Goal: Task Accomplishment & Management: Complete application form

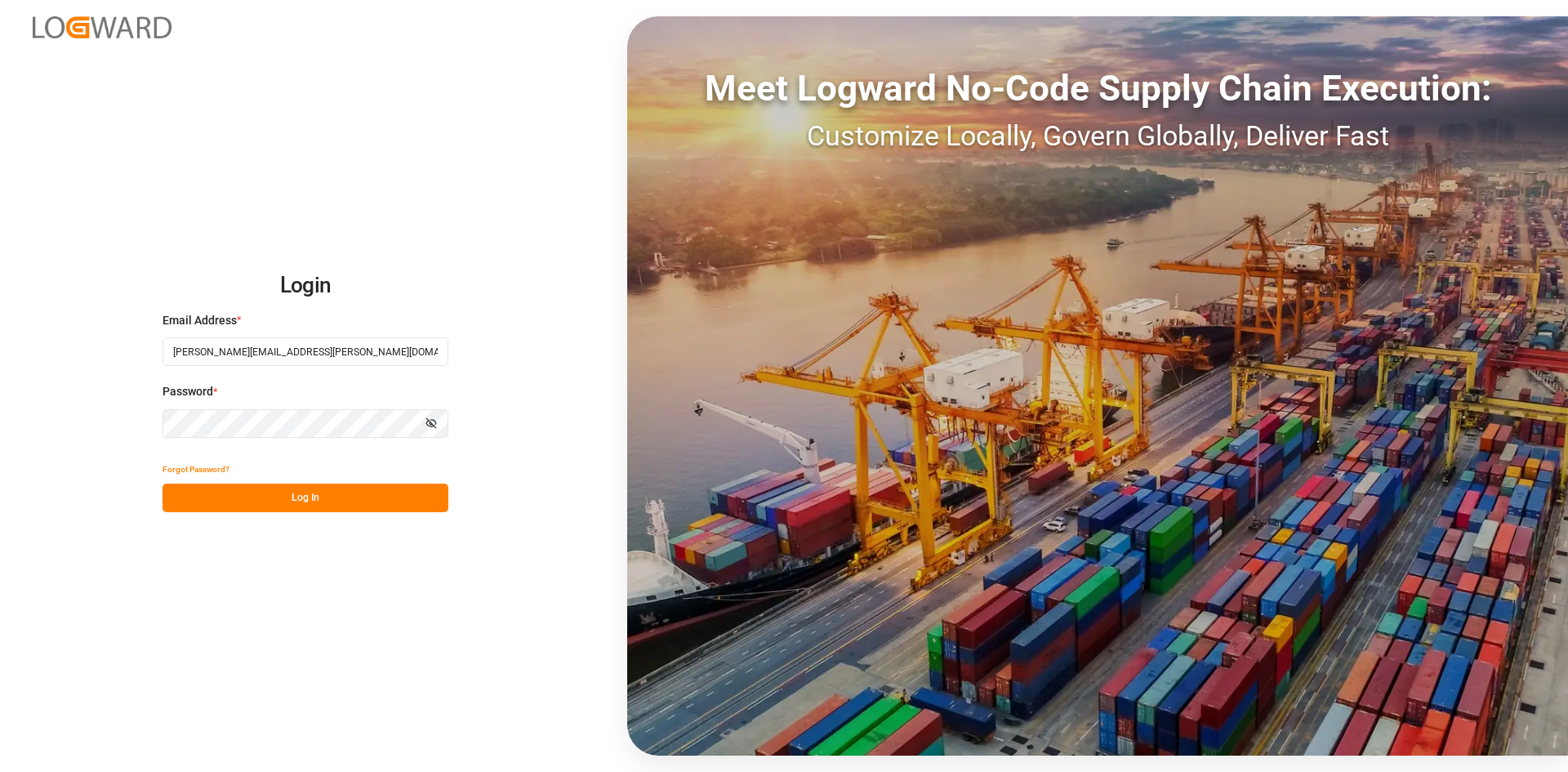
click at [360, 524] on div "Login Email Address * [PERSON_NAME][EMAIL_ADDRESS][PERSON_NAME][DOMAIN_NAME] Pa…" at bounding box center [784, 386] width 1568 height 772
click at [363, 505] on button "Log In" at bounding box center [305, 498] width 286 height 29
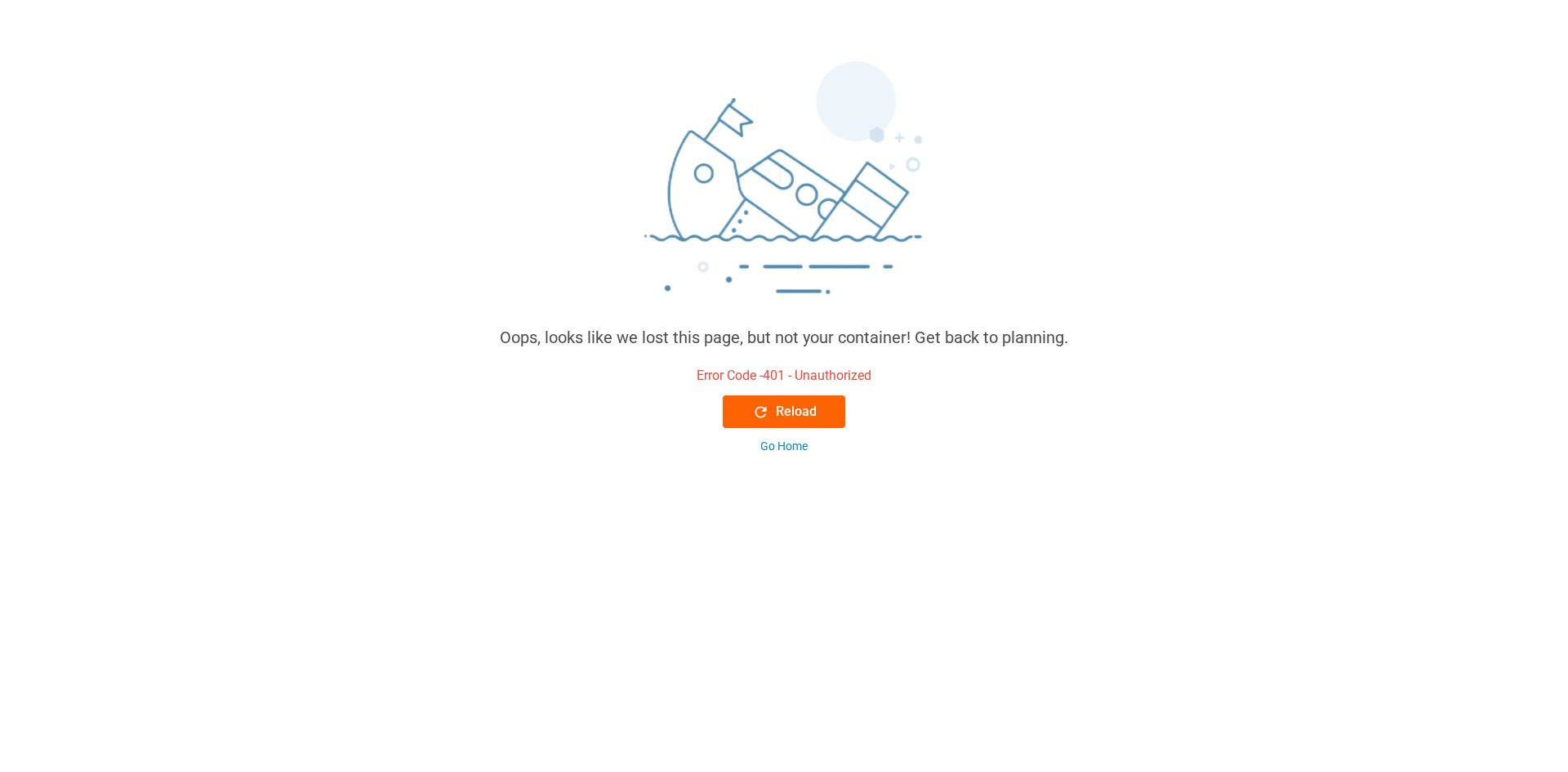
click at [779, 411] on div "Reload" at bounding box center [784, 411] width 65 height 19
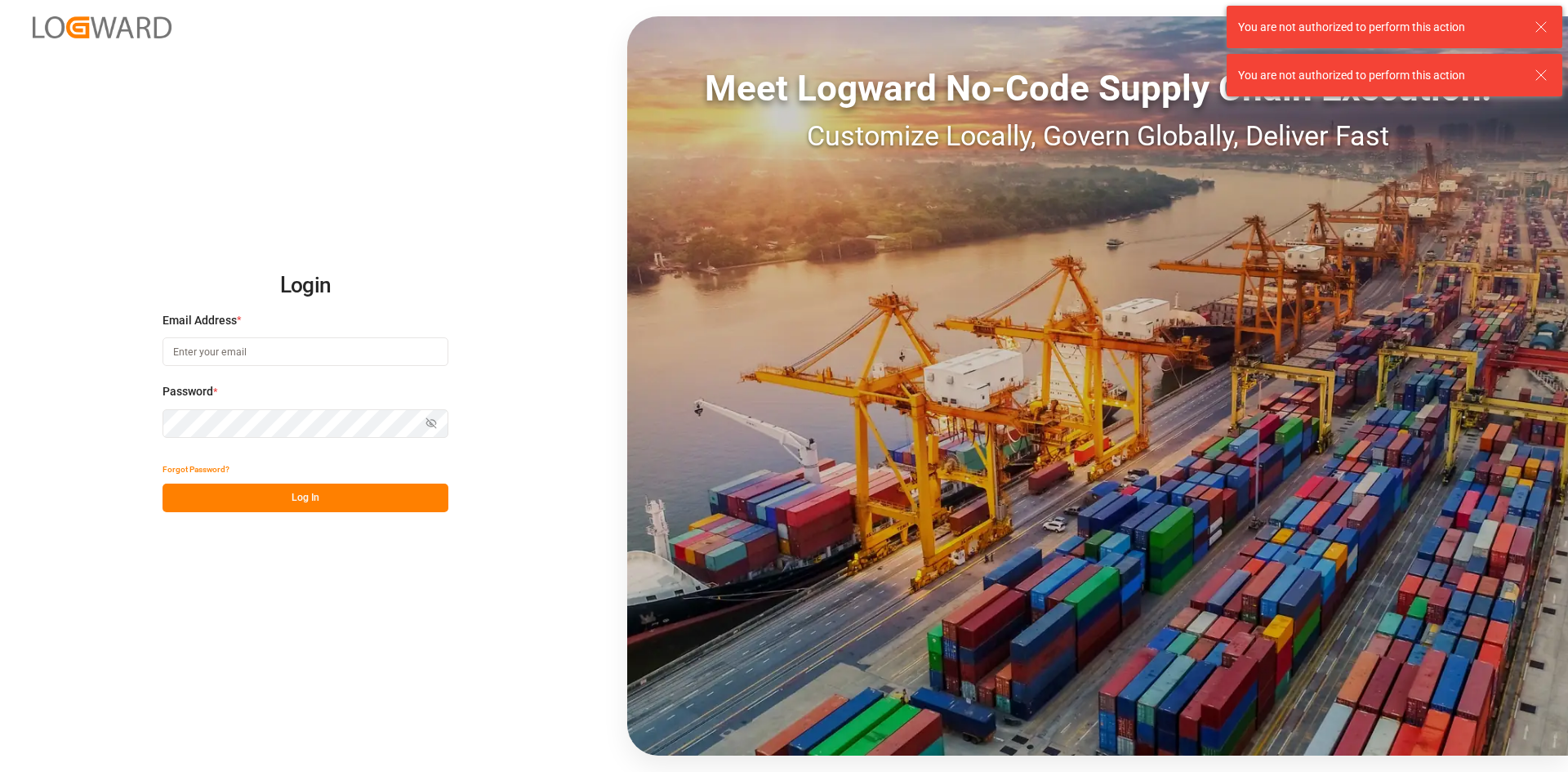
type input "[PERSON_NAME][EMAIL_ADDRESS][PERSON_NAME][DOMAIN_NAME]"
click at [286, 500] on button "Log In" at bounding box center [305, 498] width 286 height 29
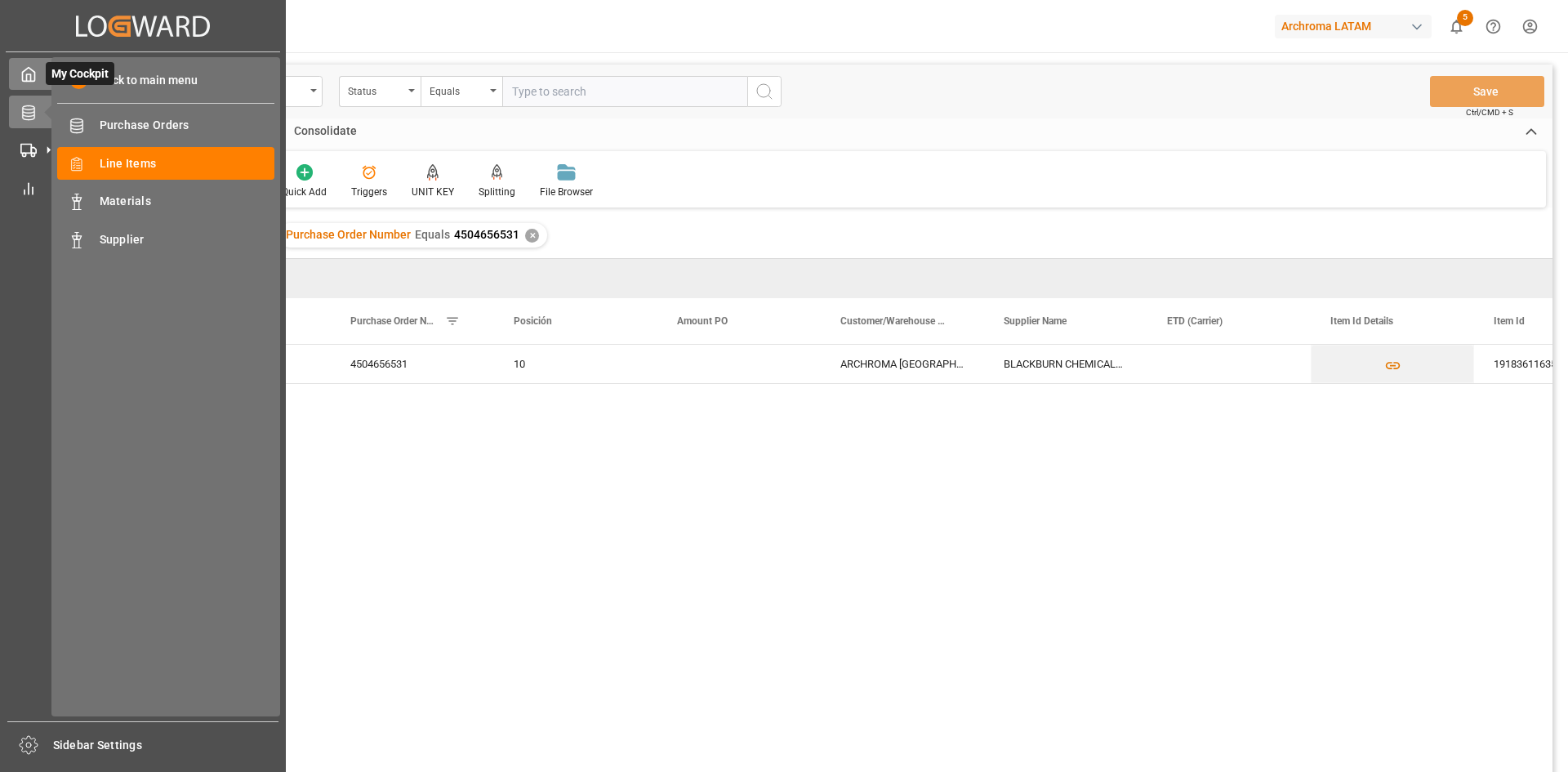
click at [29, 82] on icon at bounding box center [29, 74] width 13 height 14
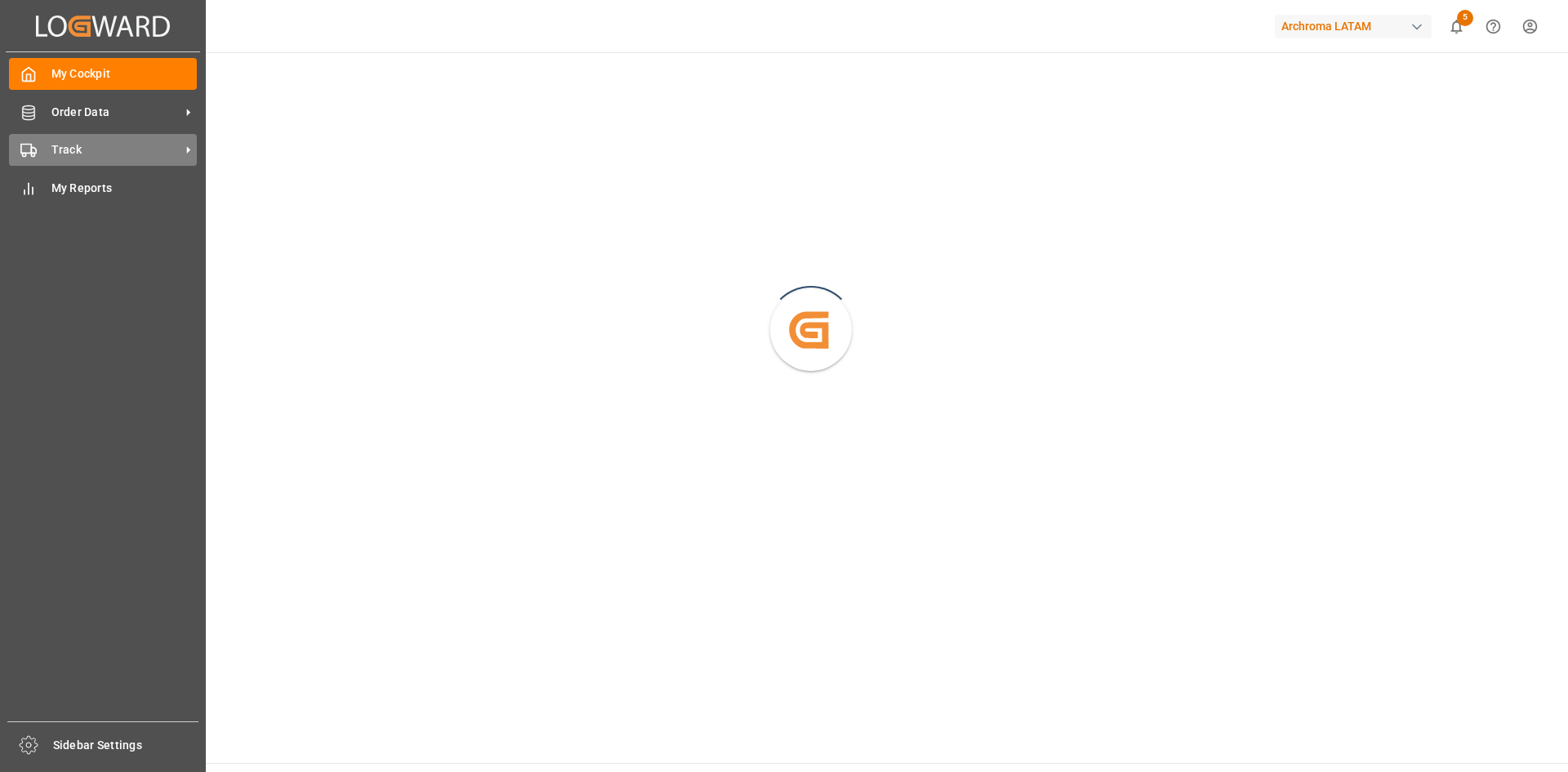
click at [51, 154] on span "Track" at bounding box center [116, 150] width 129 height 17
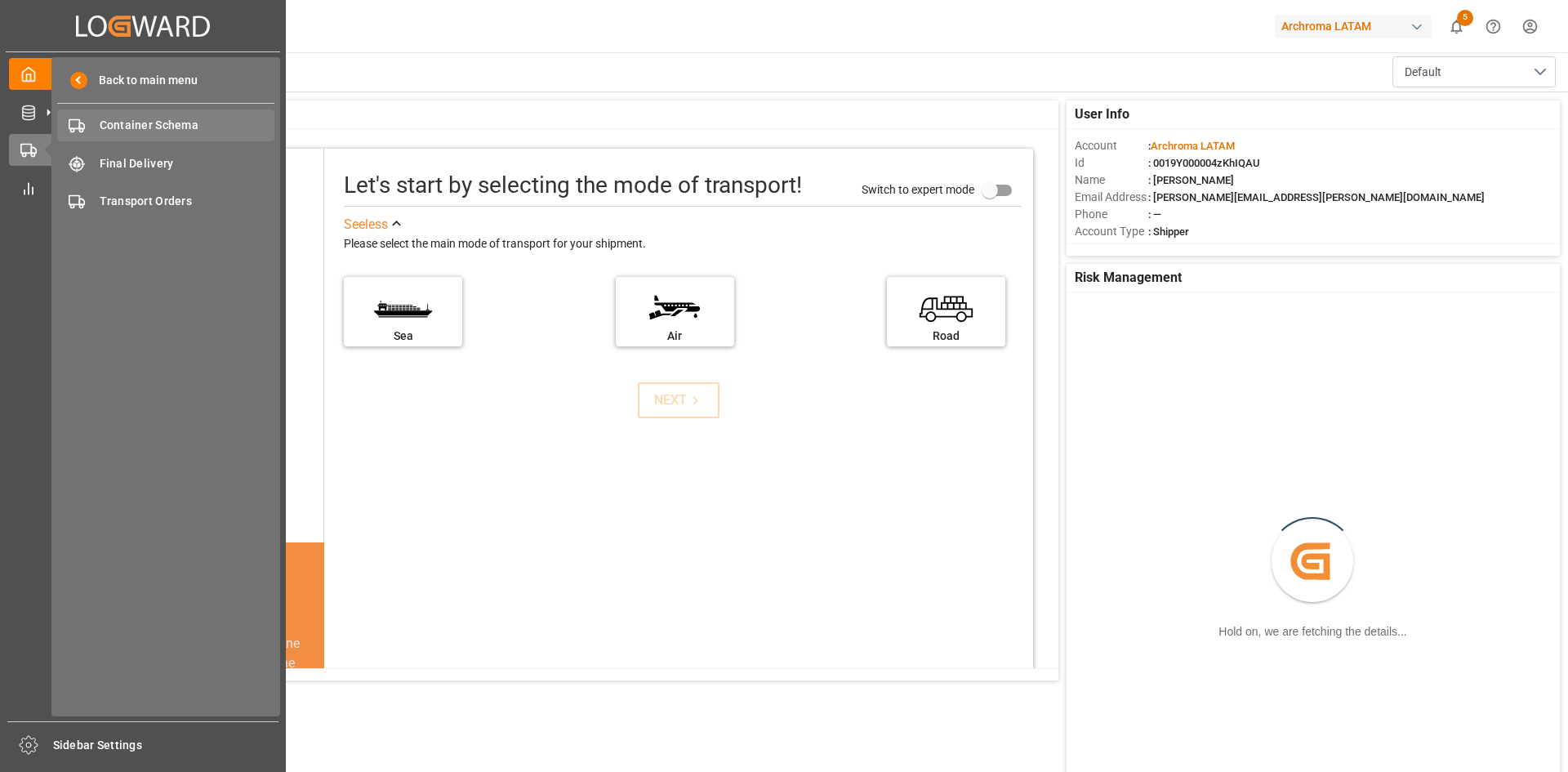
click at [175, 121] on span "Container Schema" at bounding box center [187, 125] width 176 height 17
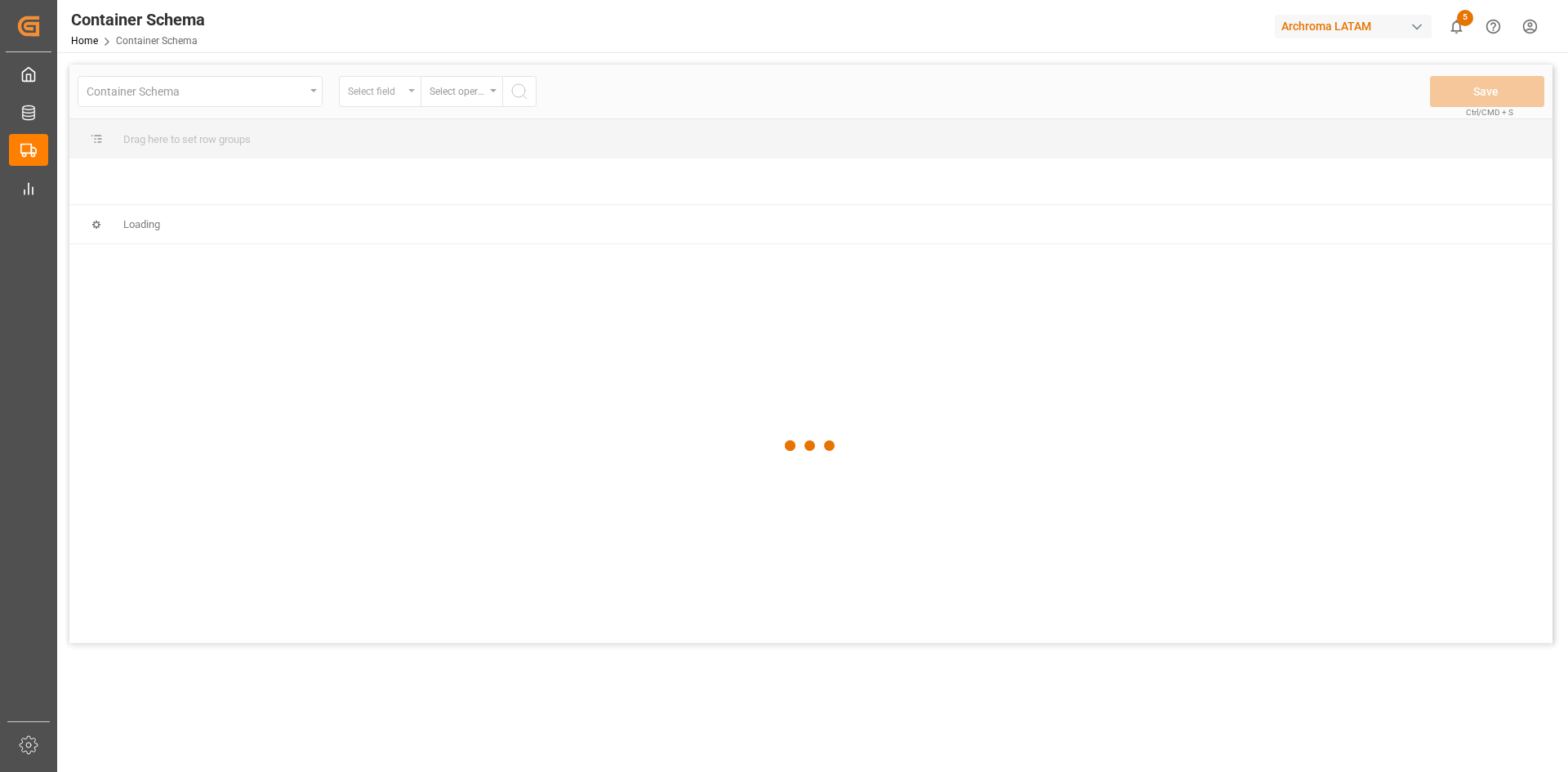
click at [403, 97] on div at bounding box center [811, 446] width 1483 height 762
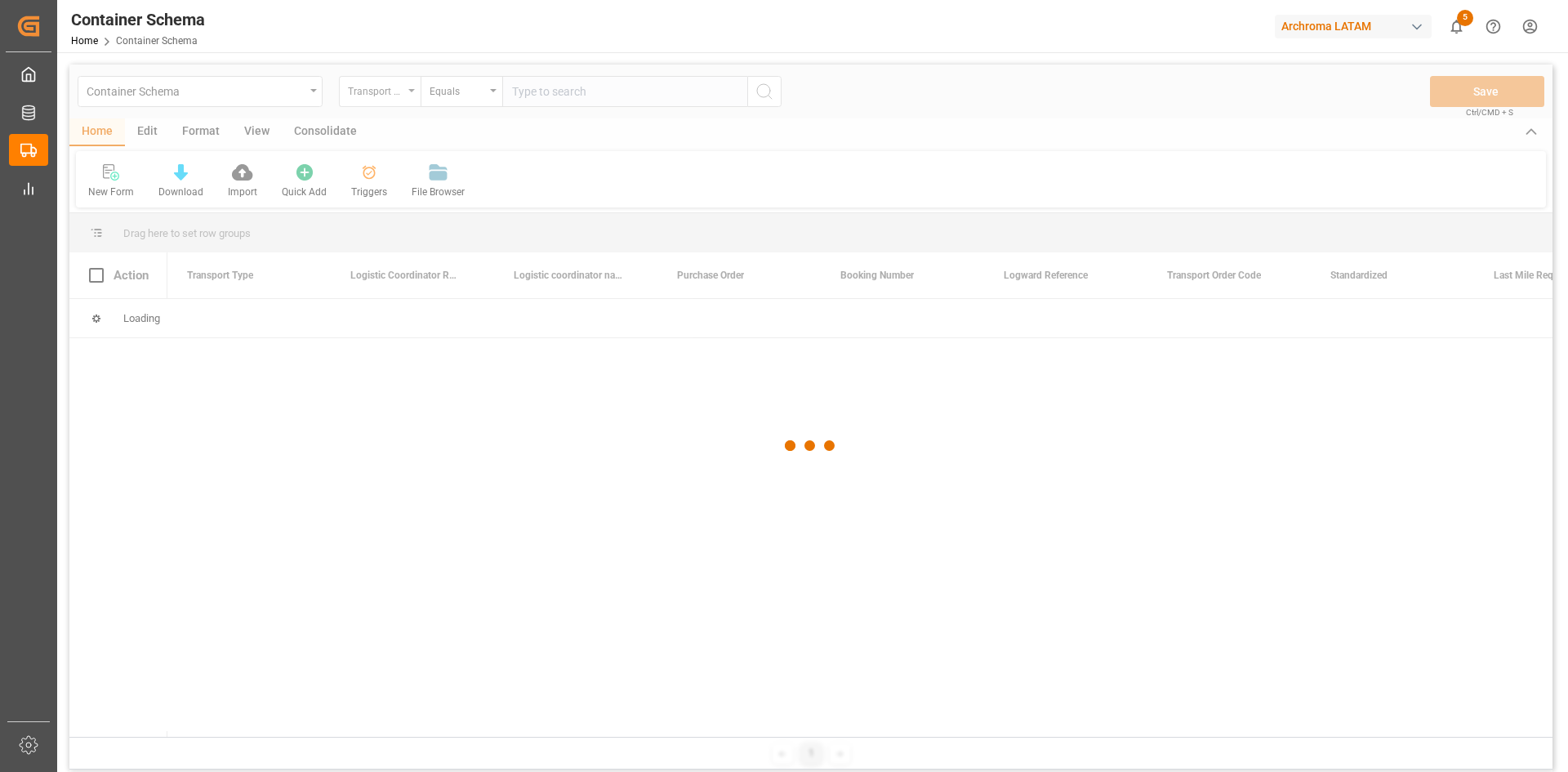
click at [403, 97] on div at bounding box center [811, 446] width 1483 height 762
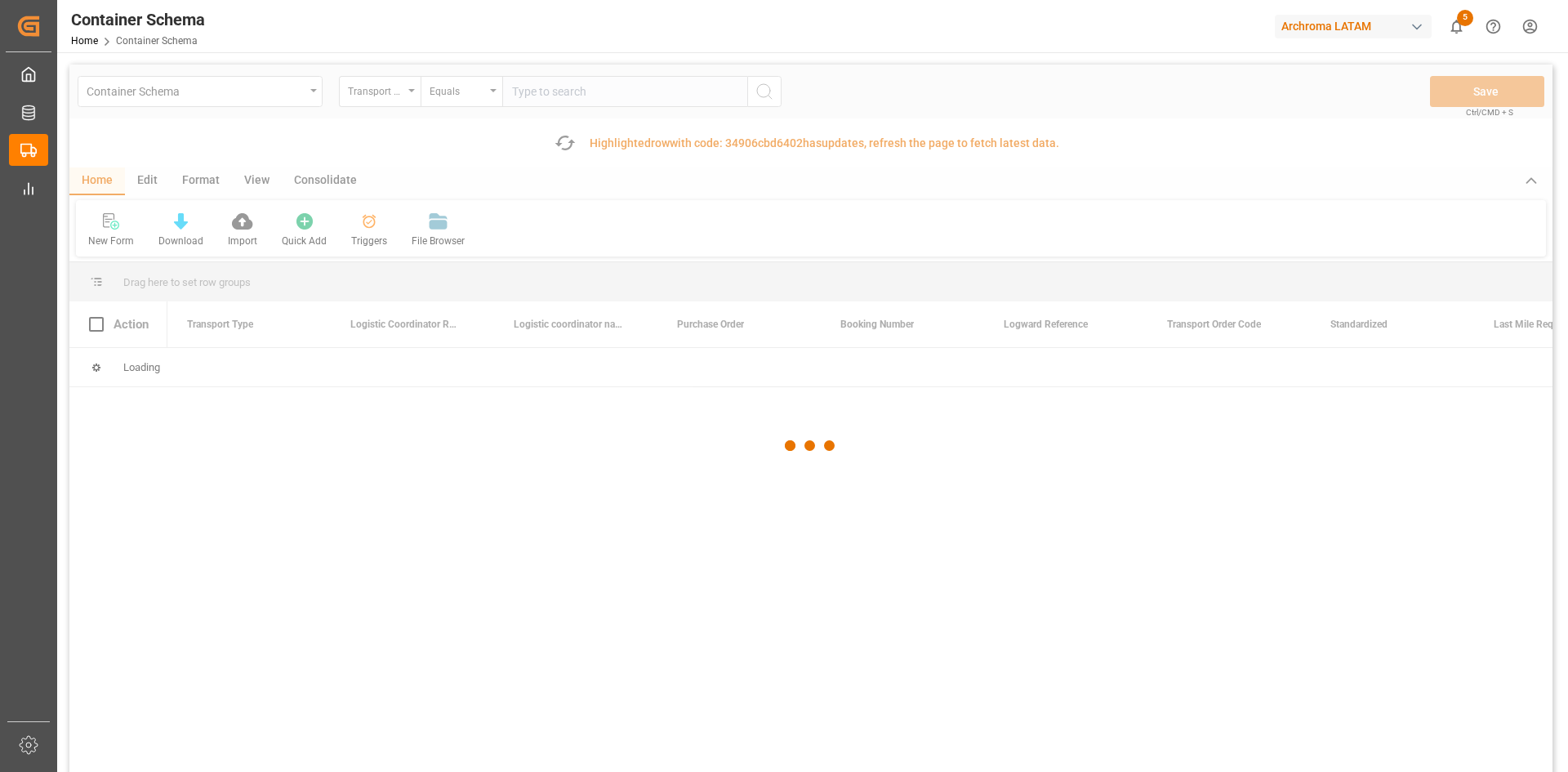
click at [404, 87] on div at bounding box center [811, 446] width 1483 height 762
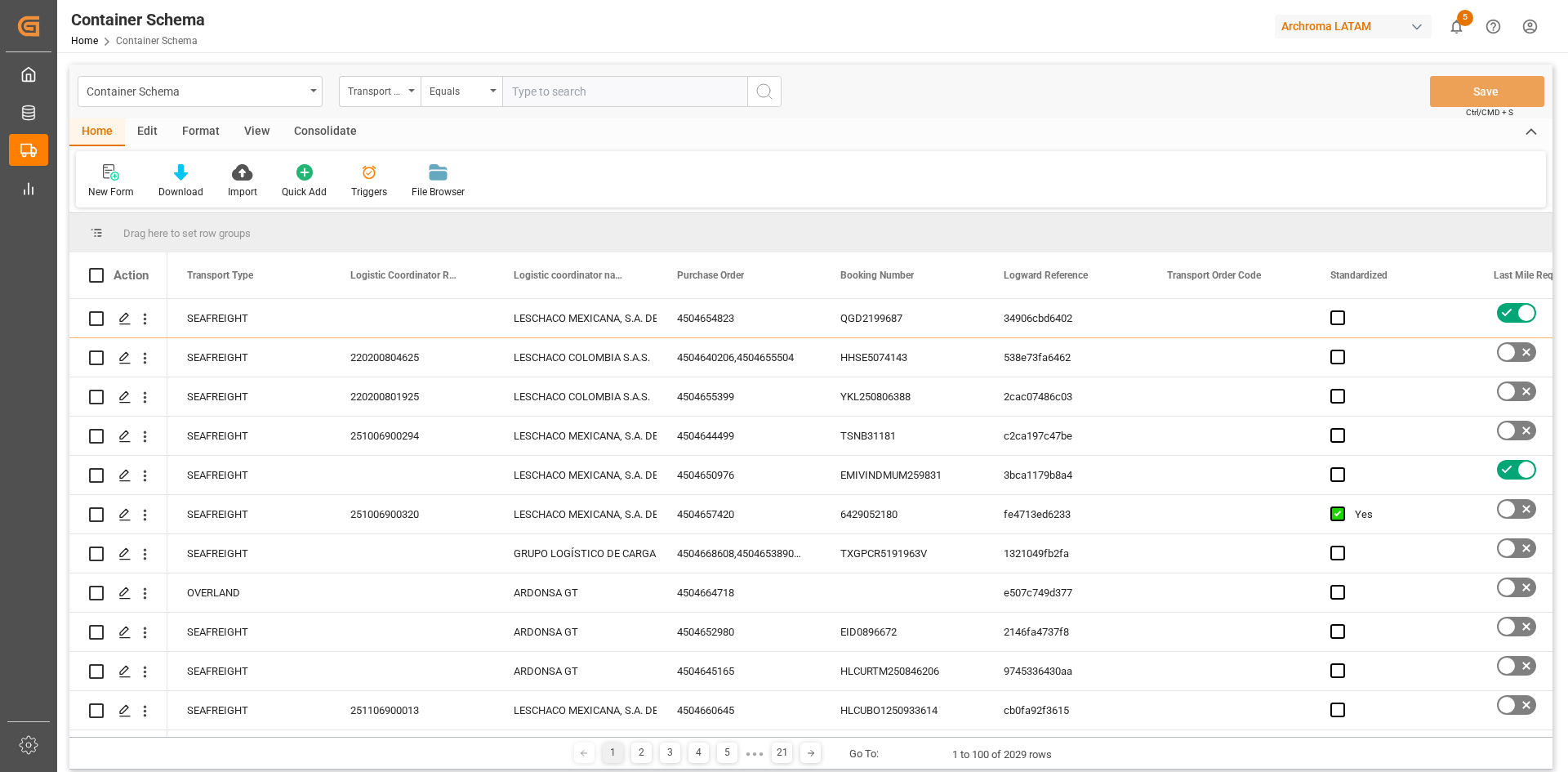
click at [406, 96] on div "Transport Type" at bounding box center [379, 92] width 82 height 31
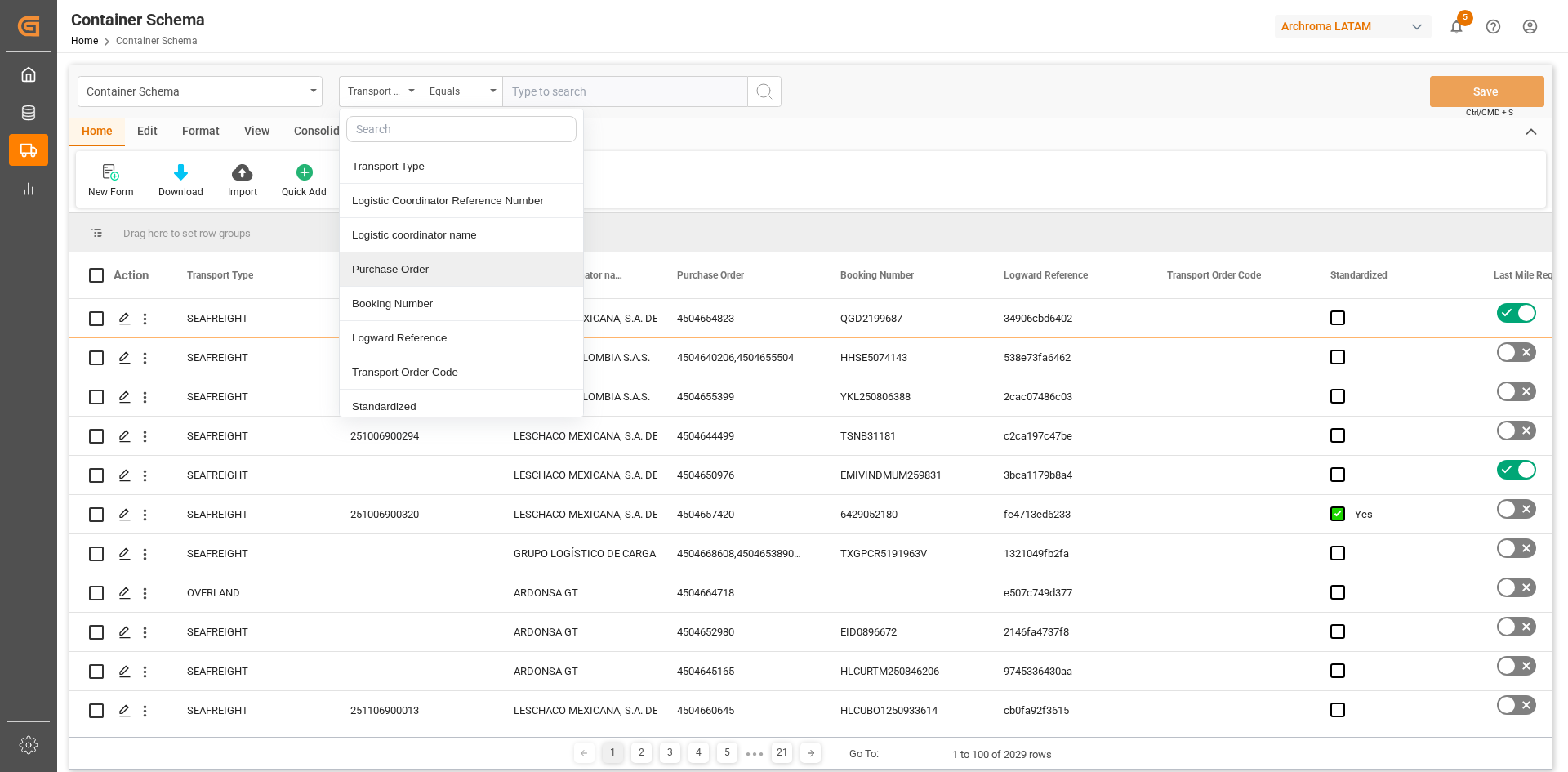
click at [423, 274] on div "Purchase Order" at bounding box center [461, 270] width 243 height 35
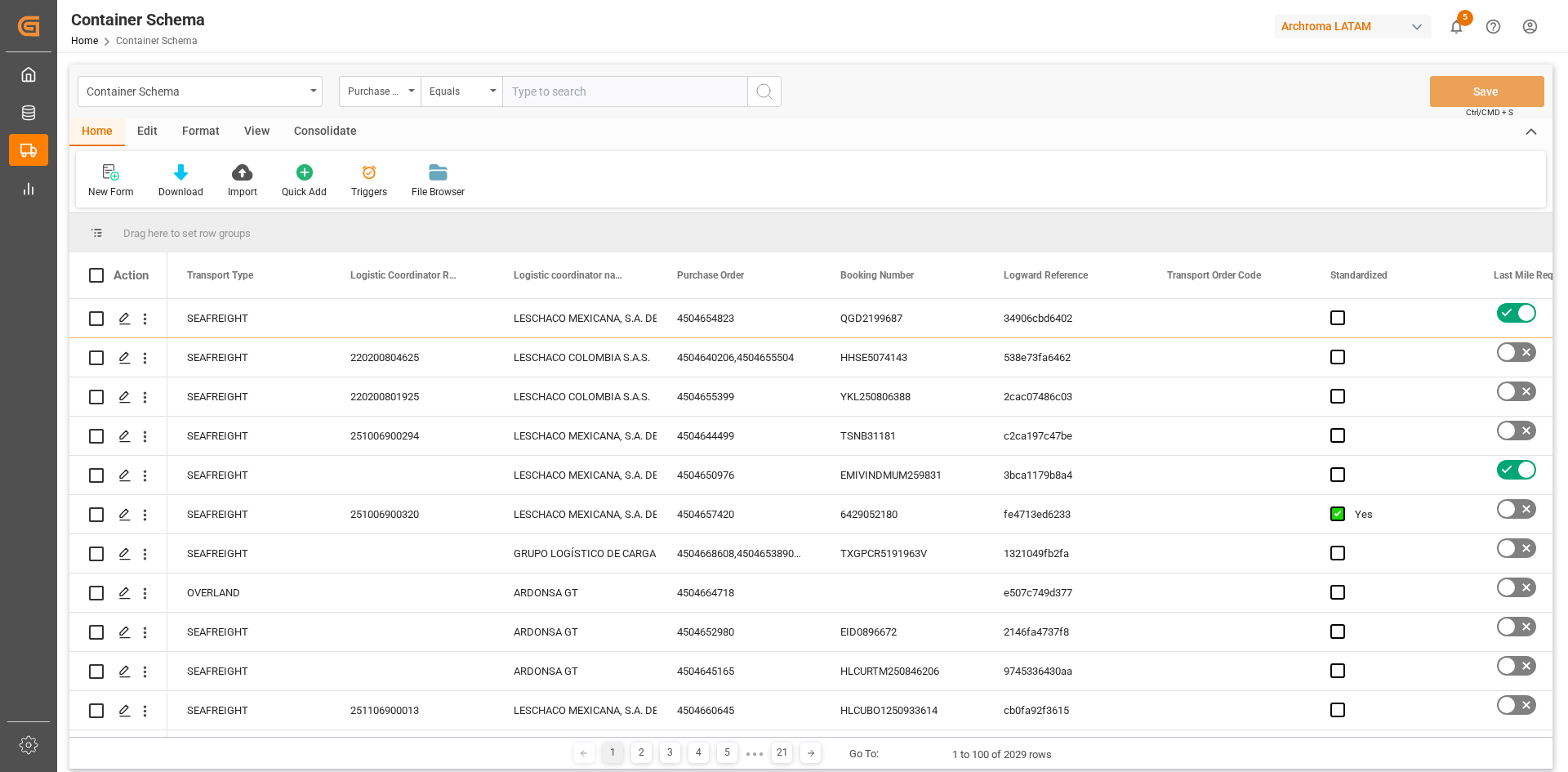
click at [532, 85] on input "text" at bounding box center [625, 92] width 245 height 31
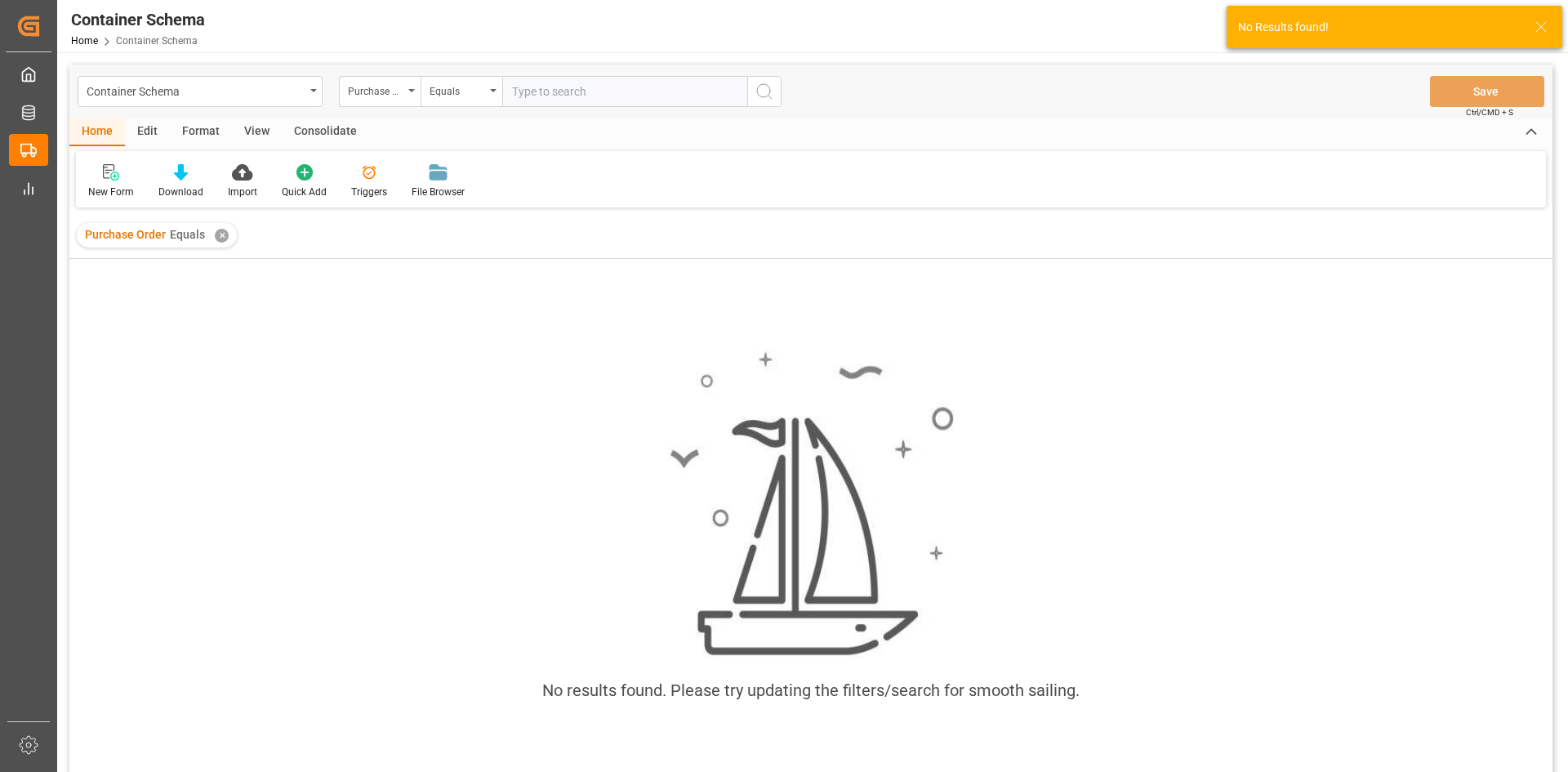
click at [215, 235] on div "✕" at bounding box center [222, 235] width 14 height 14
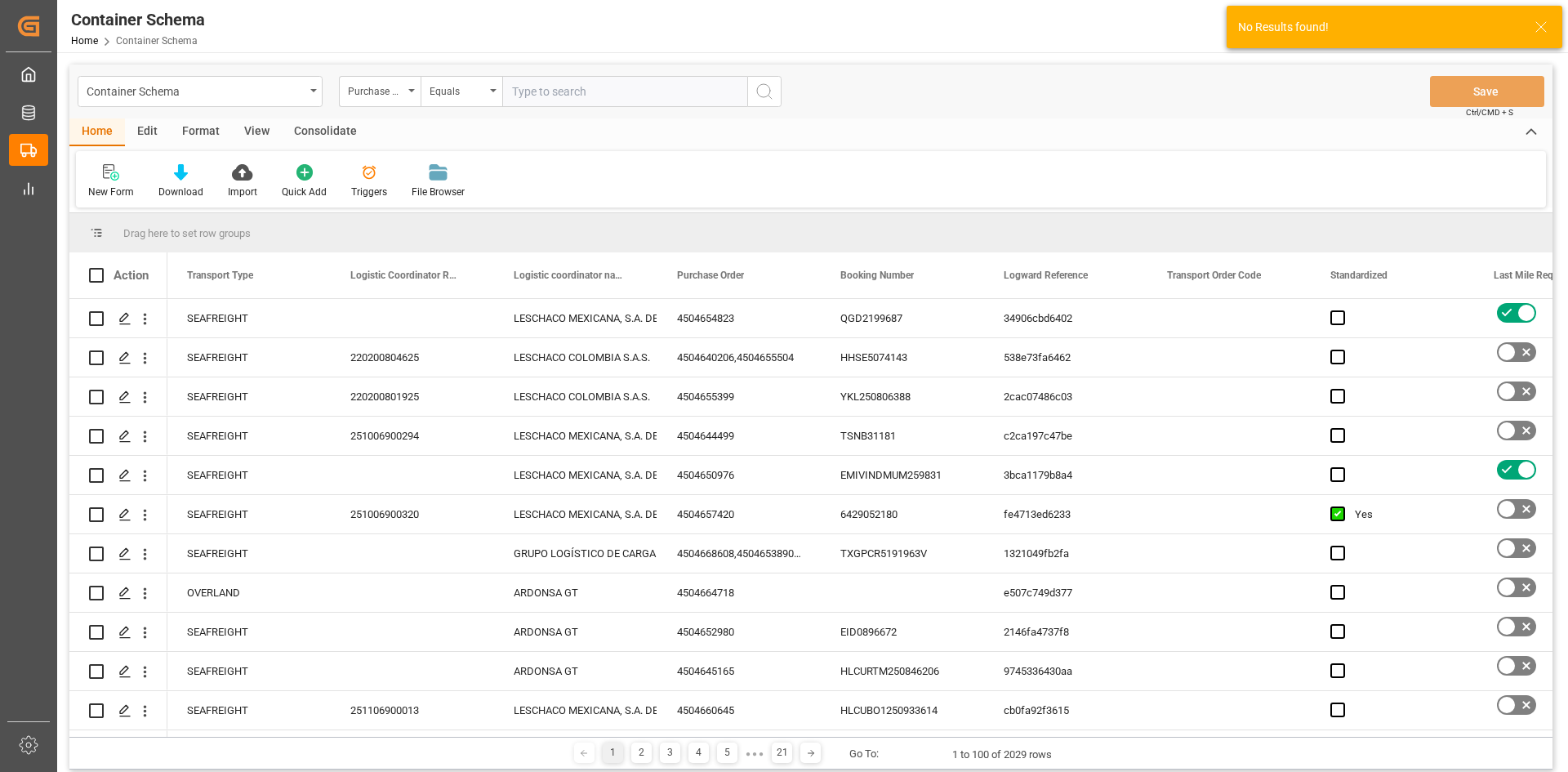
click at [552, 96] on input "text" at bounding box center [625, 92] width 245 height 31
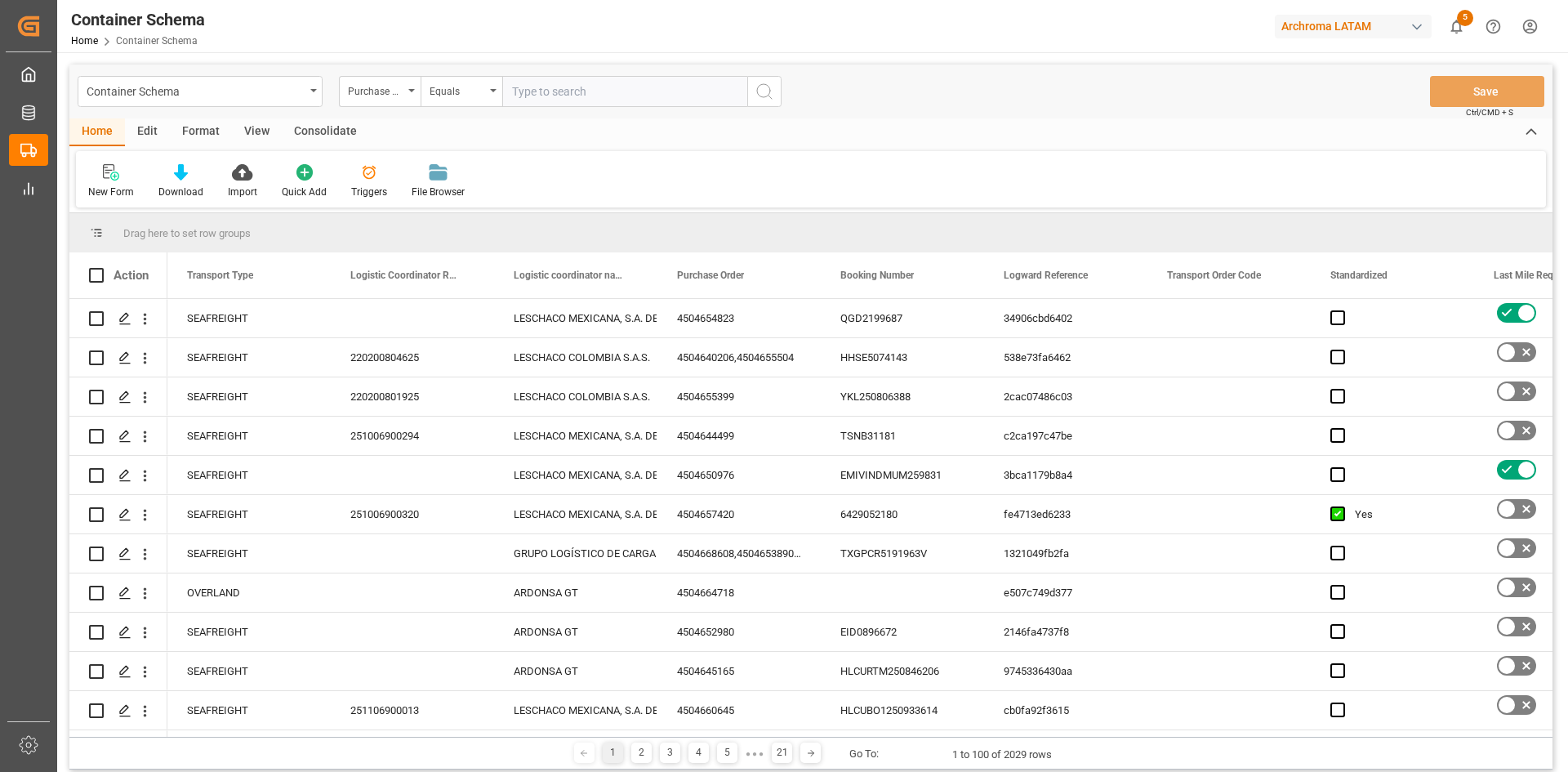
paste input "4504650931"
type input "4504650931"
click at [770, 93] on circle "search button" at bounding box center [764, 91] width 14 height 14
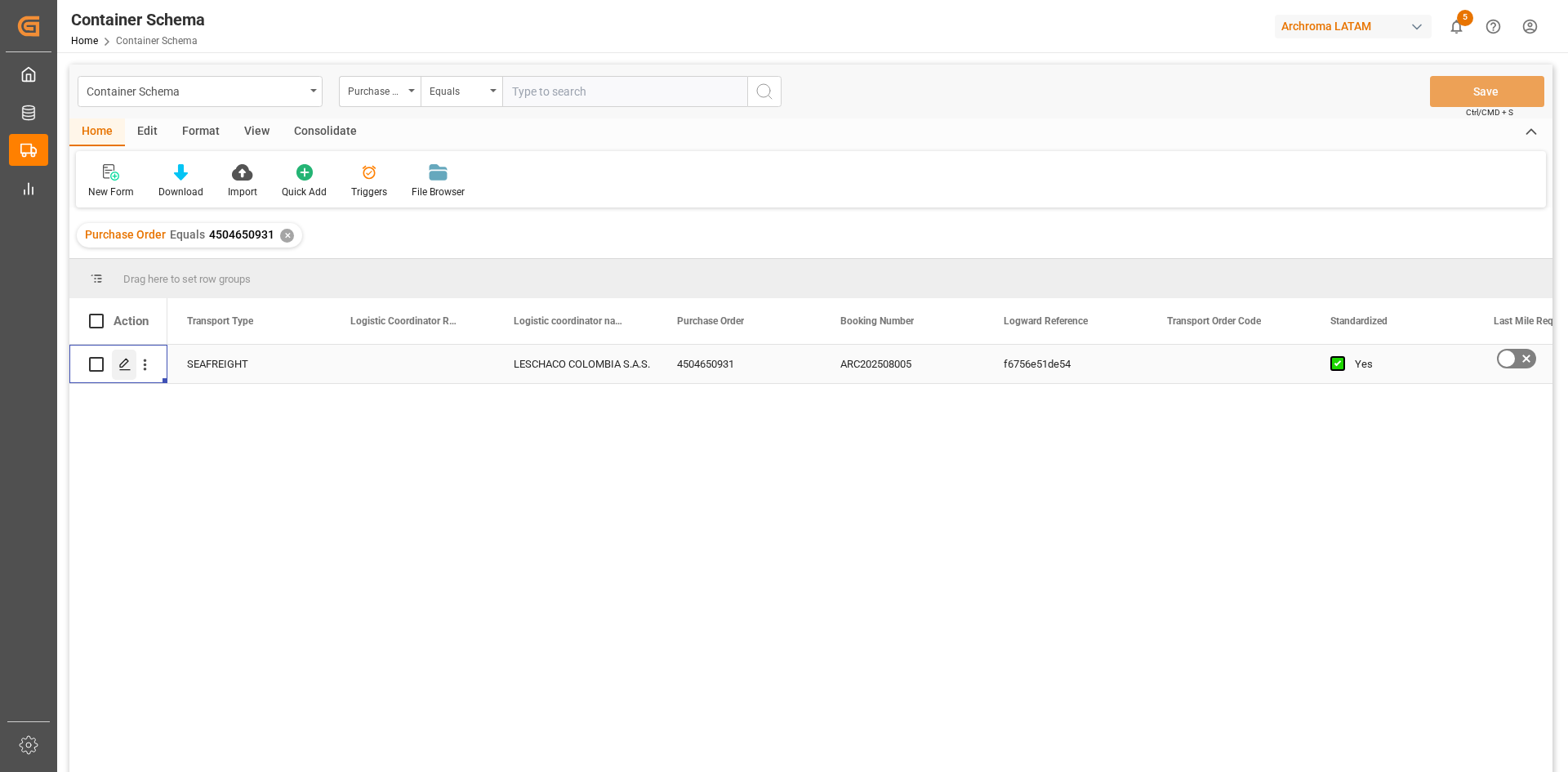
click at [126, 370] on line "Press SPACE to select this row." at bounding box center [124, 370] width 10 height 0
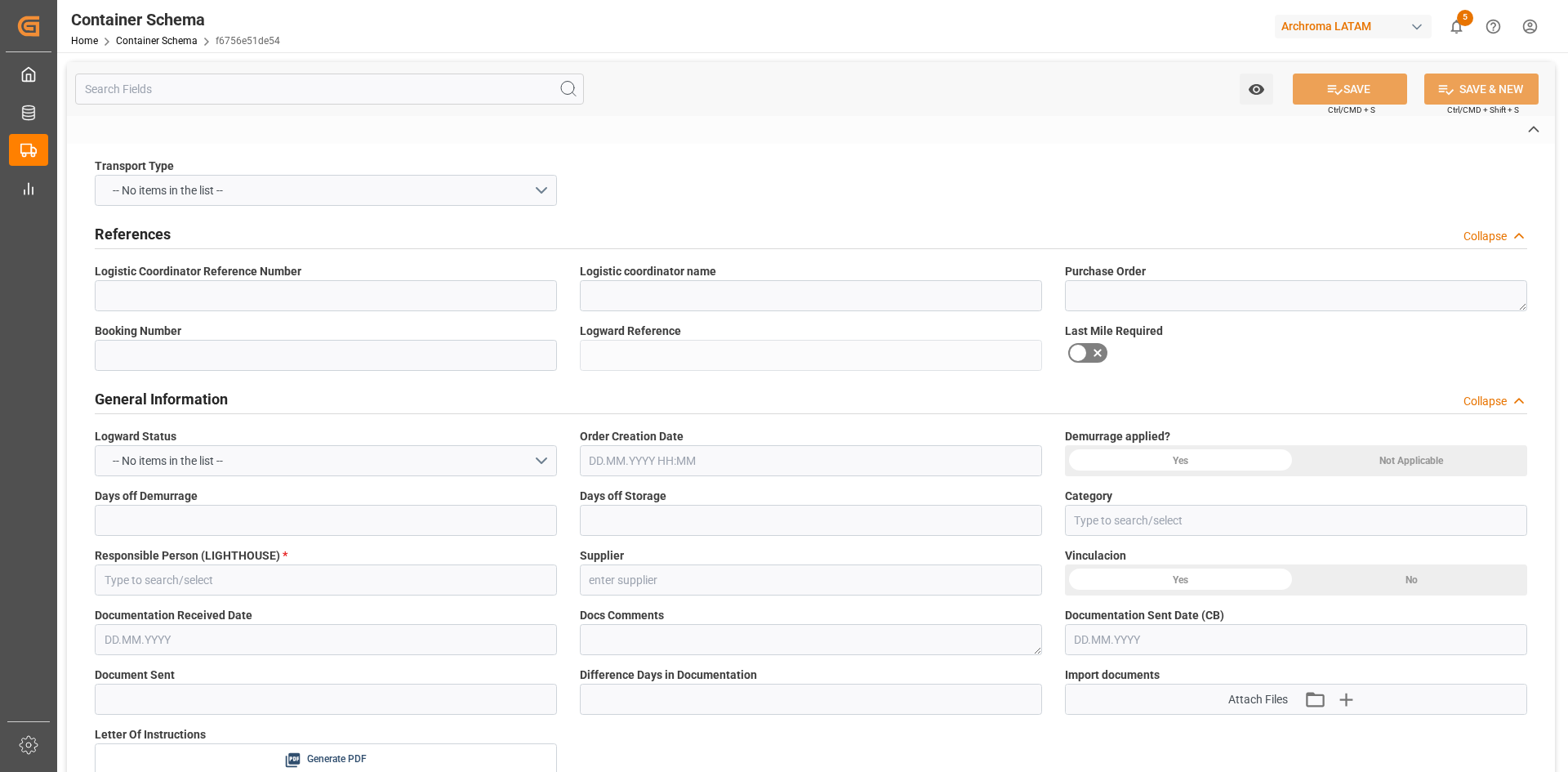
type input "LESCHACO COLOMBIA S.A.S."
type textarea "4504650931"
type input "ARC202508005"
type input "f6756e51de54"
type input "Priority"
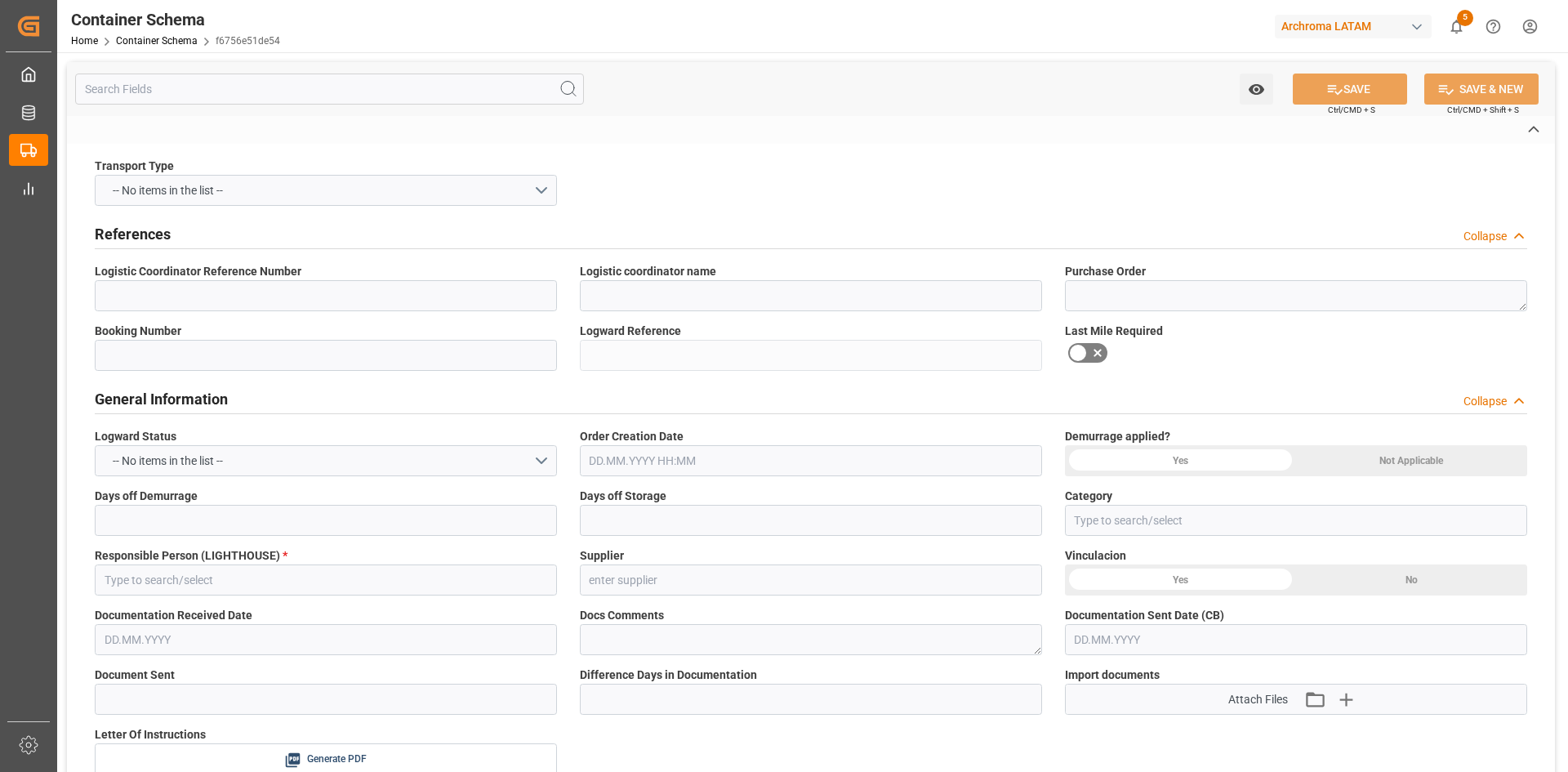
type input "Dalia Gutierrez"
type input "SPICE INDUSTRIA QUIMICA LTDA"
type input "Document Sent"
type input "CARTAGENA"
type input "PT"
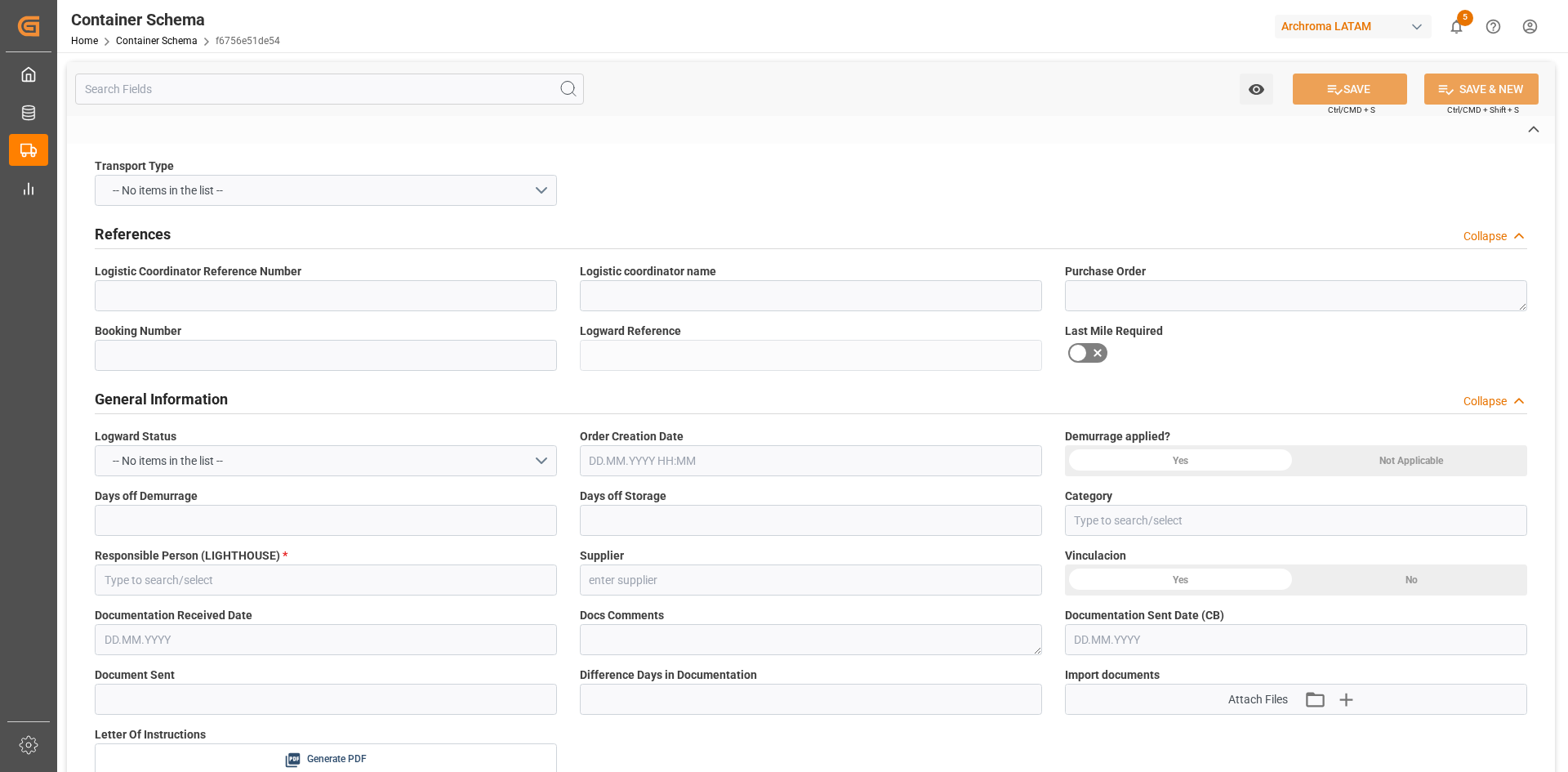
type textarea "DRUMS"
type input "24 DRUMS"
type input "EXPRESO ANDINO CALI"
type textarea "#29-29, BUENO MADRID, CALI, COLOMBIA, VALLE DEL CAUCA, , C.P."
type input "HOUSE"
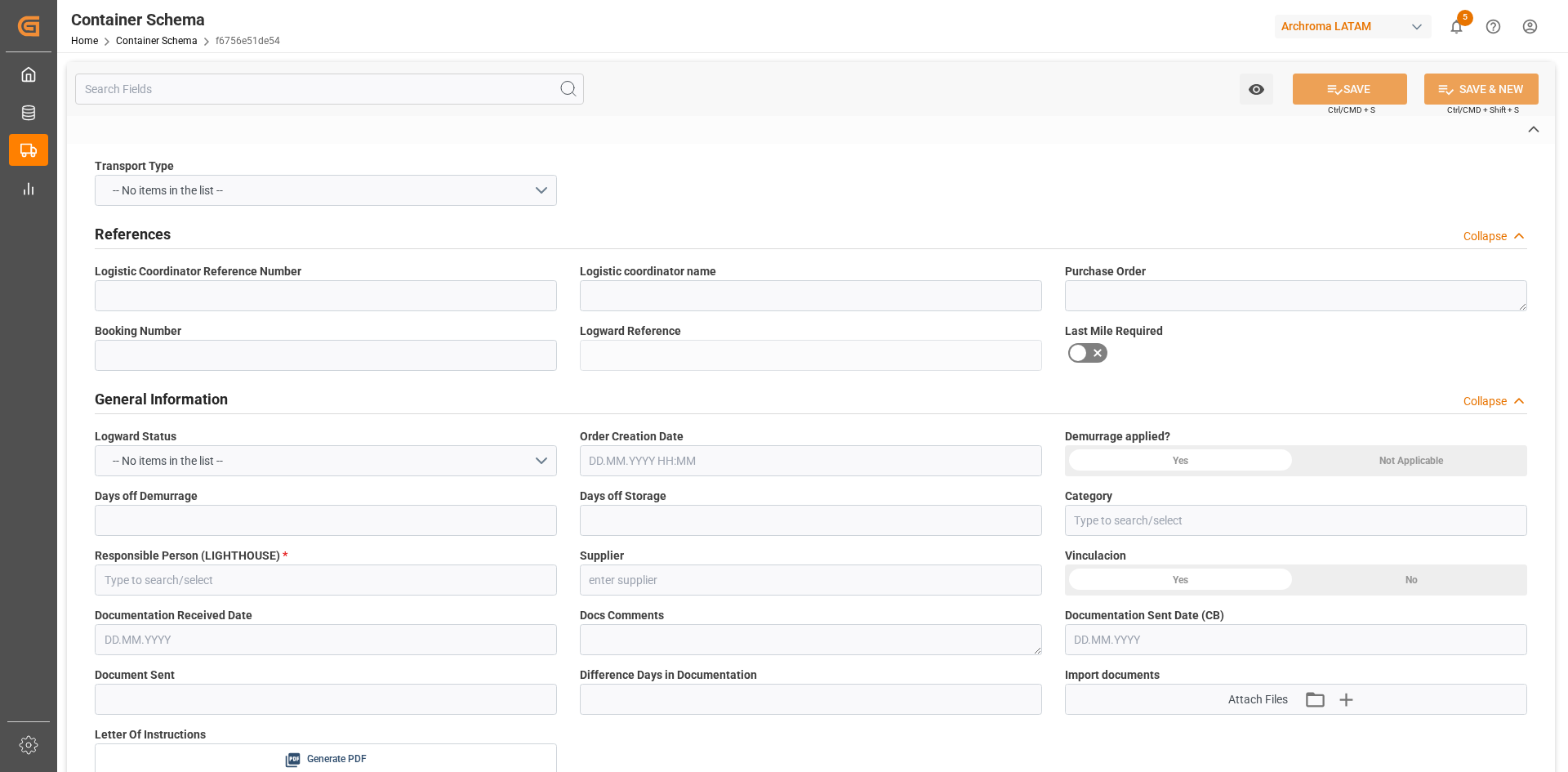
type input "CIF"
type input "Truck"
type input "Sea Ship"
type input "Truck"
type input "LCL"
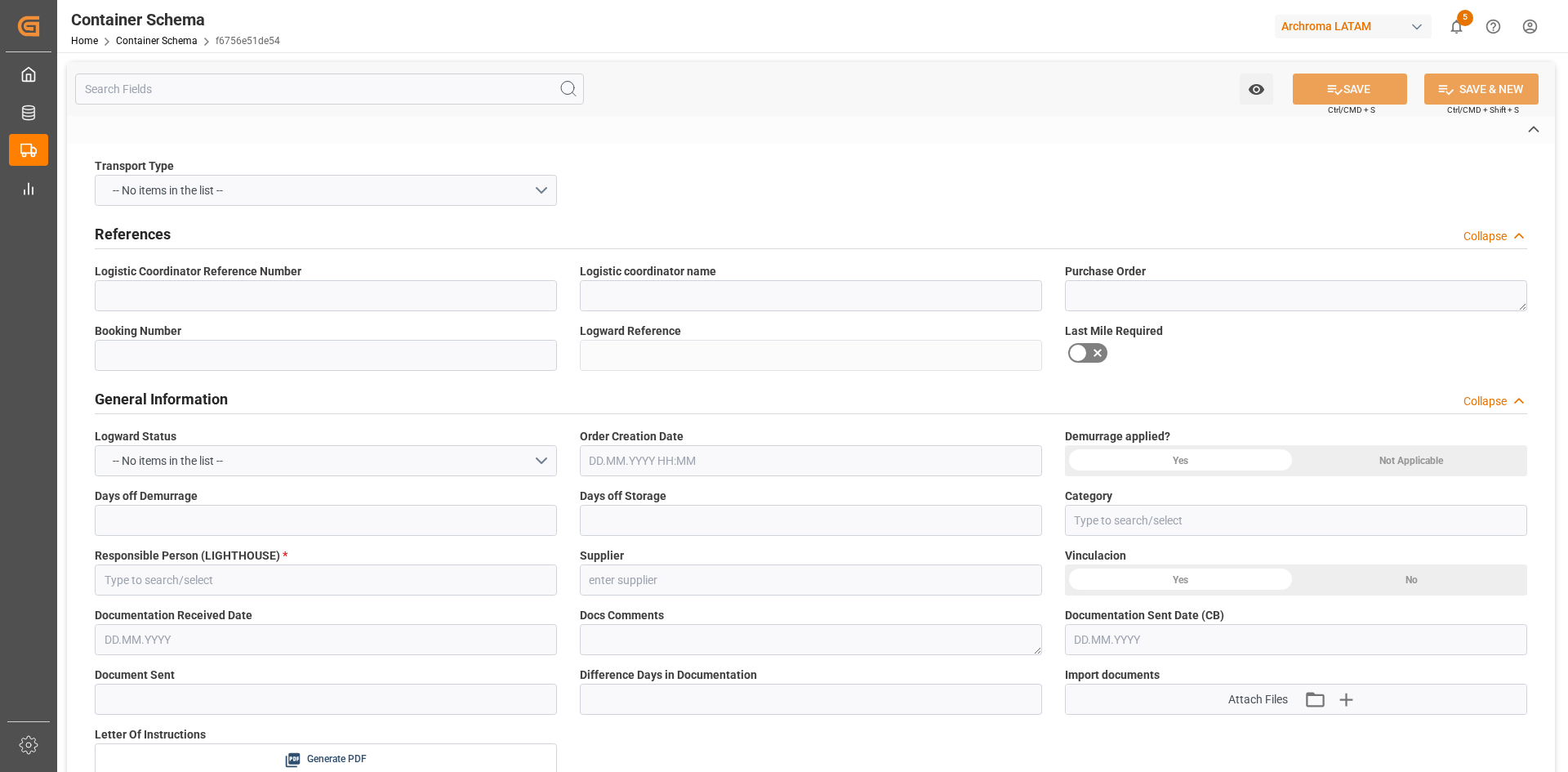
type input "HAMU3208498"
type input "BDP INTERNATIONAL S.A"
type input "HLCU"
type input "Santos"
type input "Cartagena"
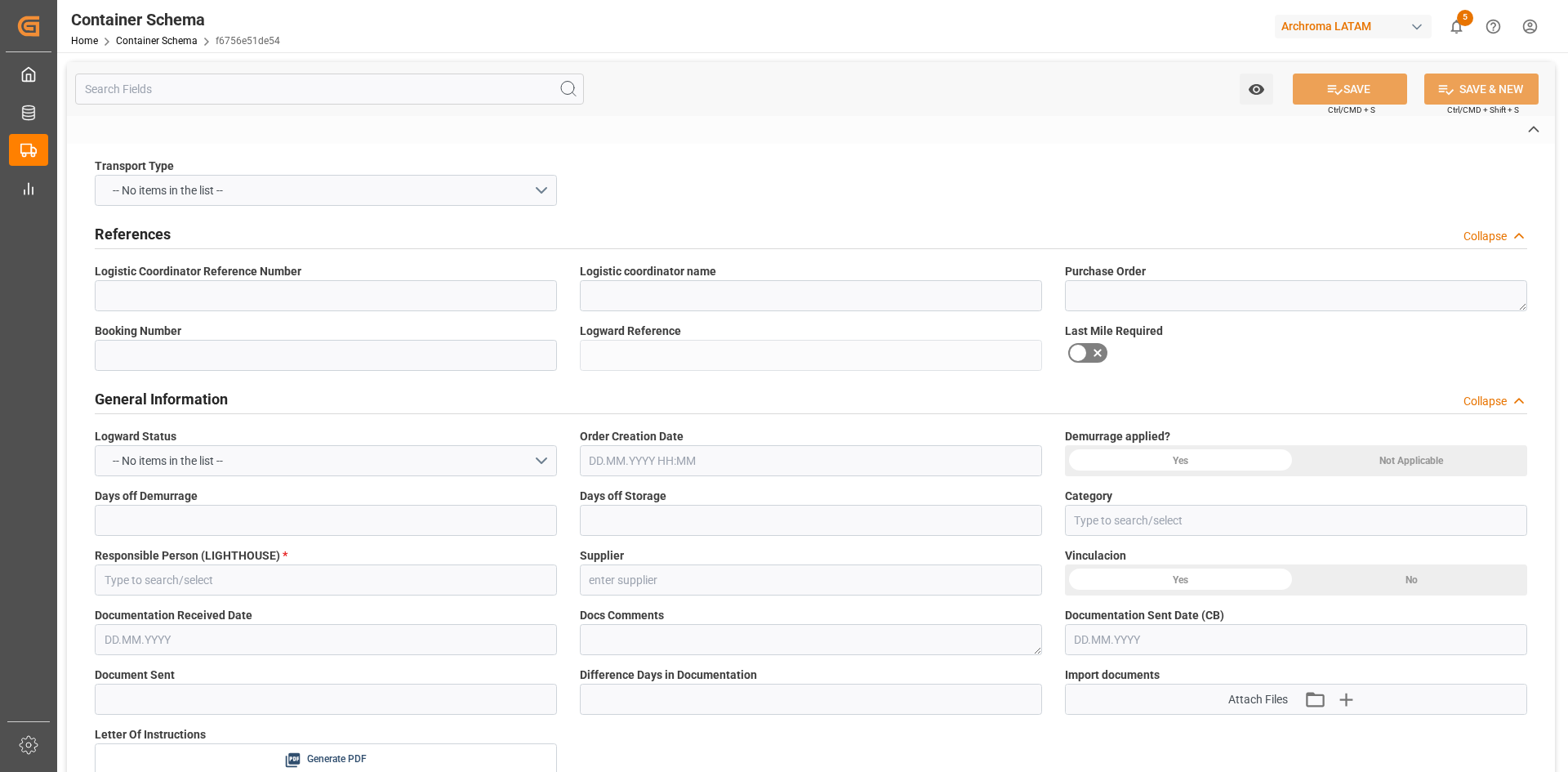
type input "DALIAN EXPRESS"
type input "2531N"
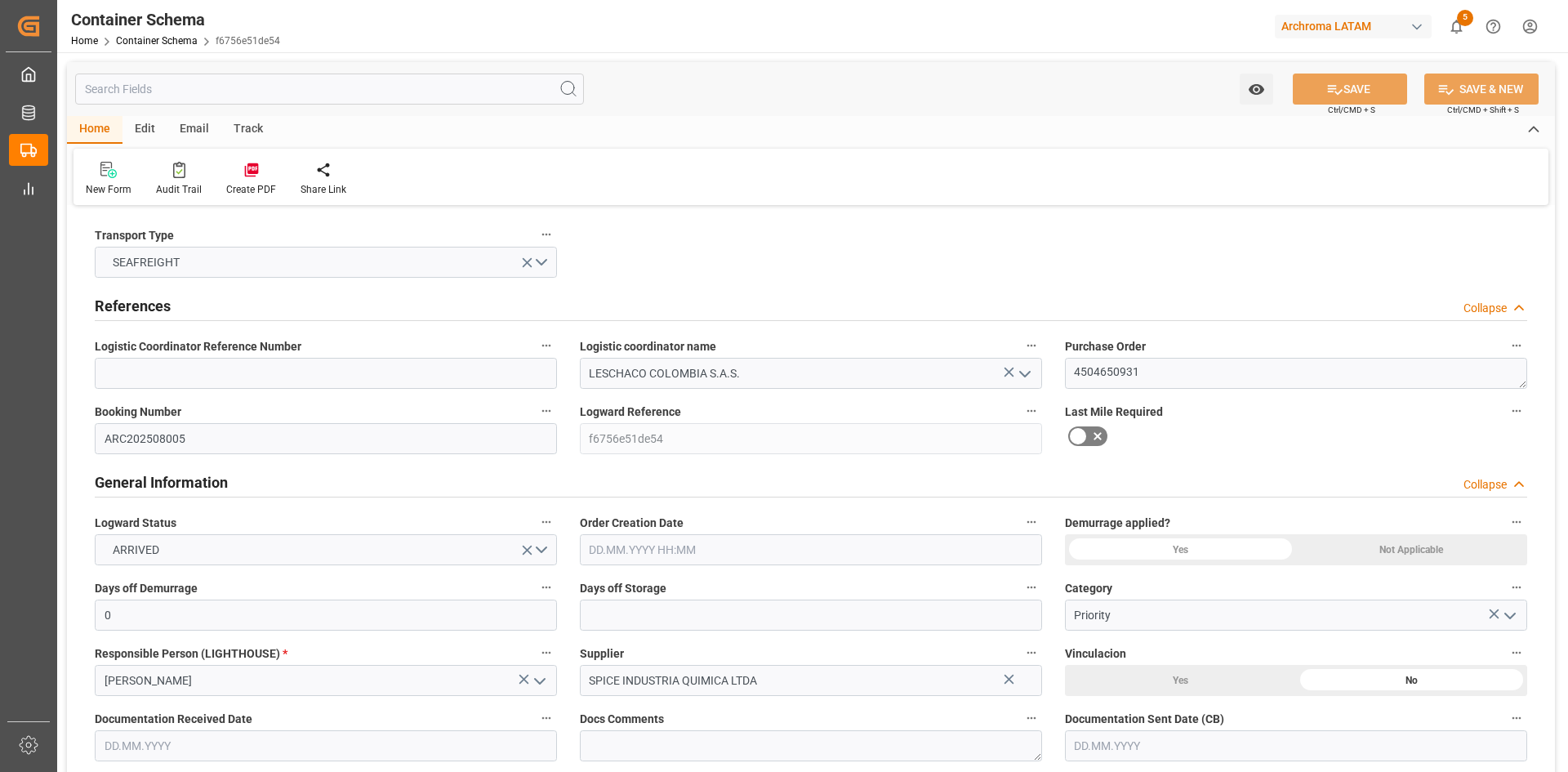
type input "0"
type input "1"
type input "24"
type input "2400"
type input "2625.2"
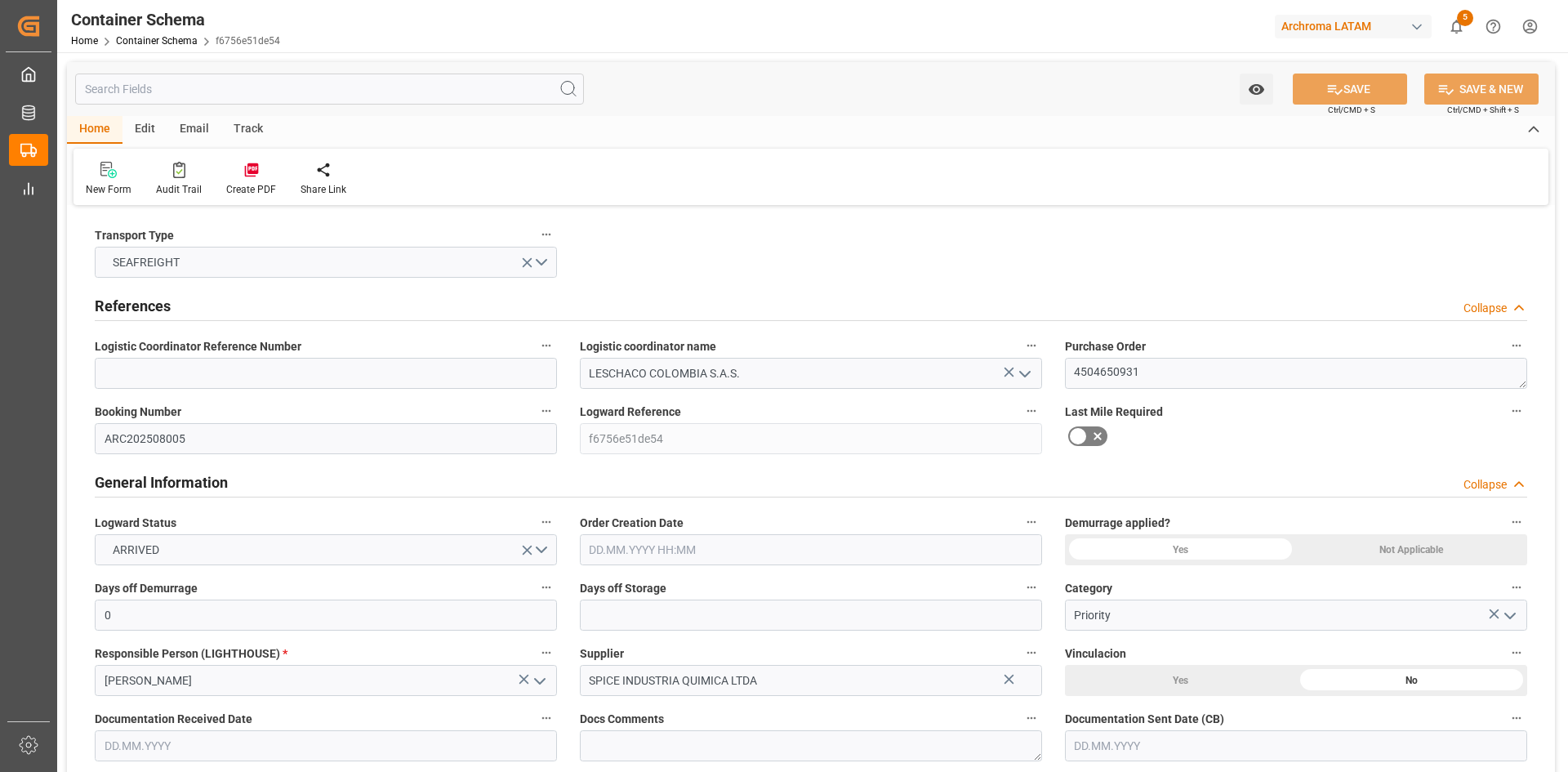
type input "Hapag Lloyd"
type input "Hapag Lloyd Aktiengesellschaft"
type input "BRSSZ"
type input "COCTG"
type input "9229829"
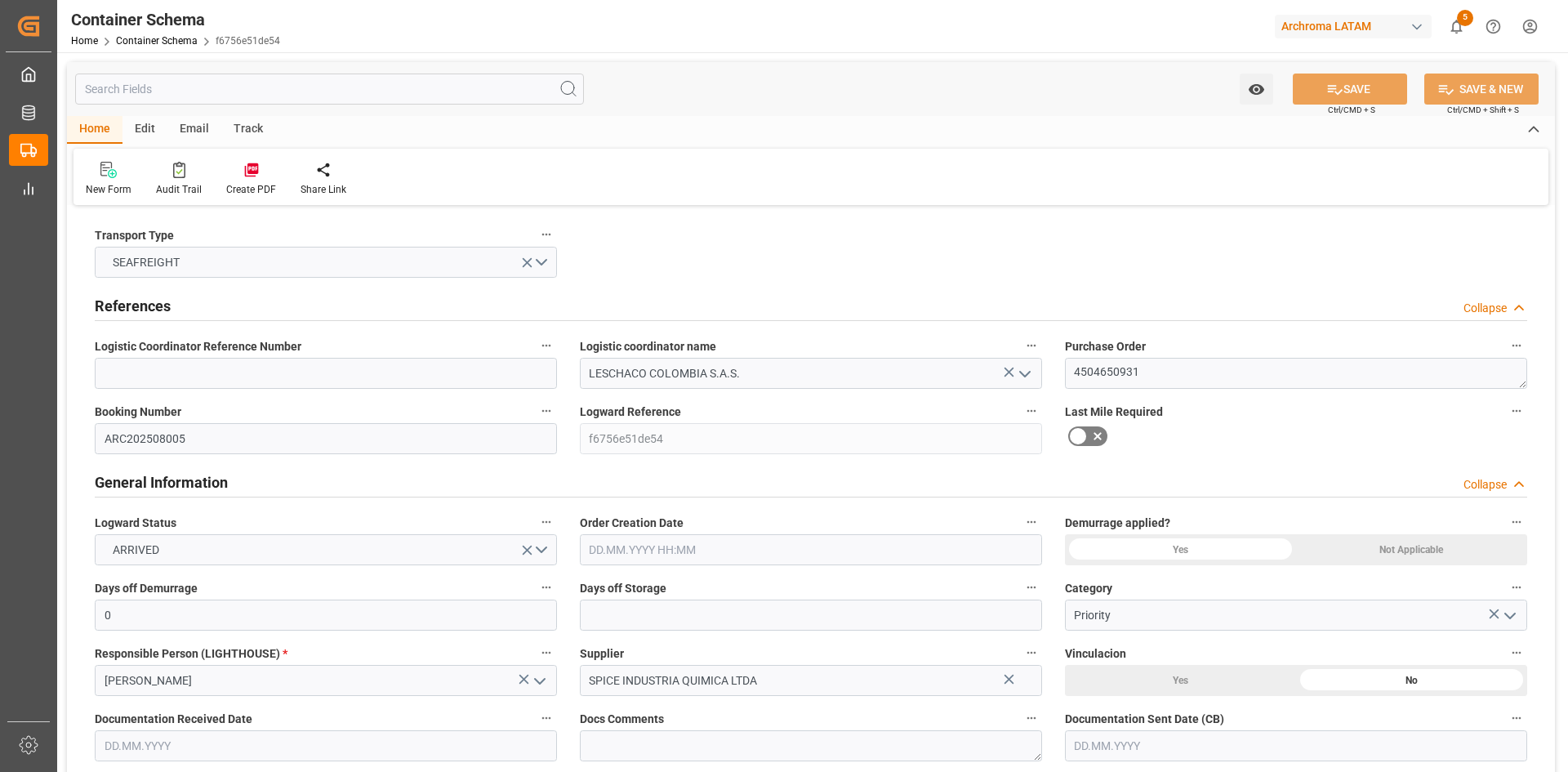
type input "23.09.2025 00:00"
type input "19.09.2025"
type input "23.09.2025"
type input "22.09.2025 00:00"
type input "04.10.2025 00:00"
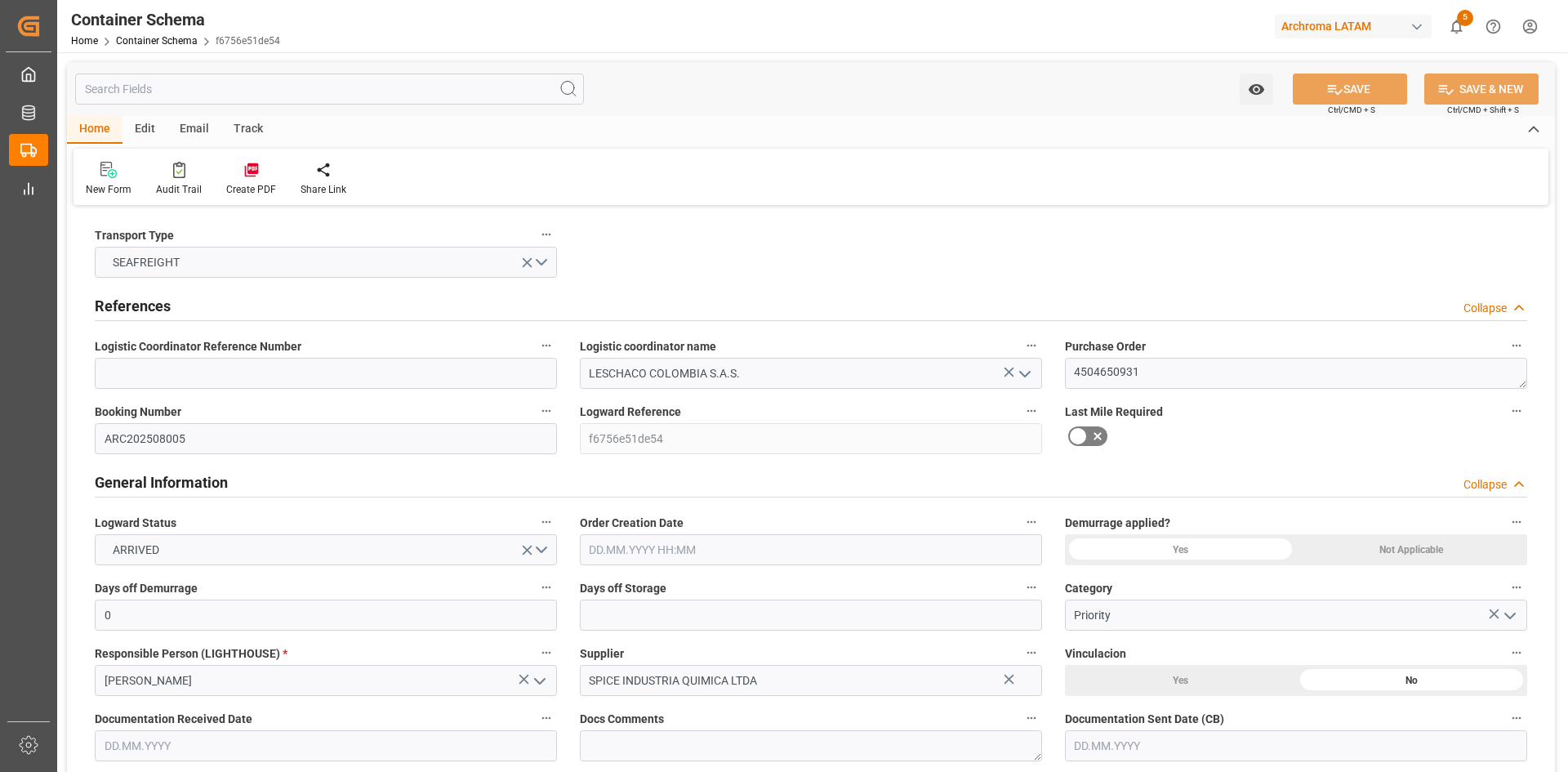
type input "03.10.2025 00:00"
type input "04.10.2025 00:00"
click at [348, 379] on input at bounding box center [325, 373] width 462 height 31
paste input "210200905625"
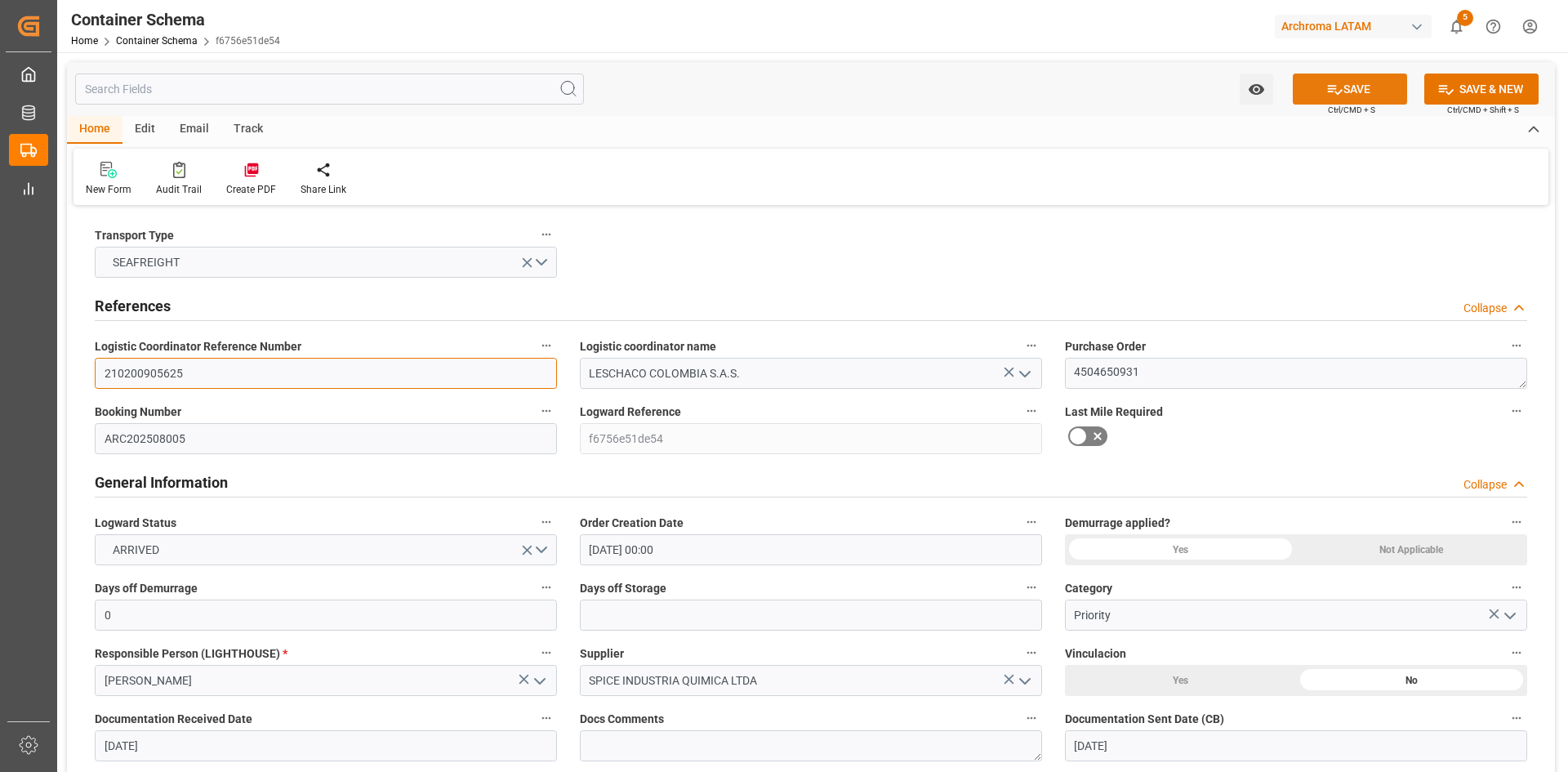
type input "210200905625"
click at [1333, 89] on icon at bounding box center [1334, 90] width 14 height 10
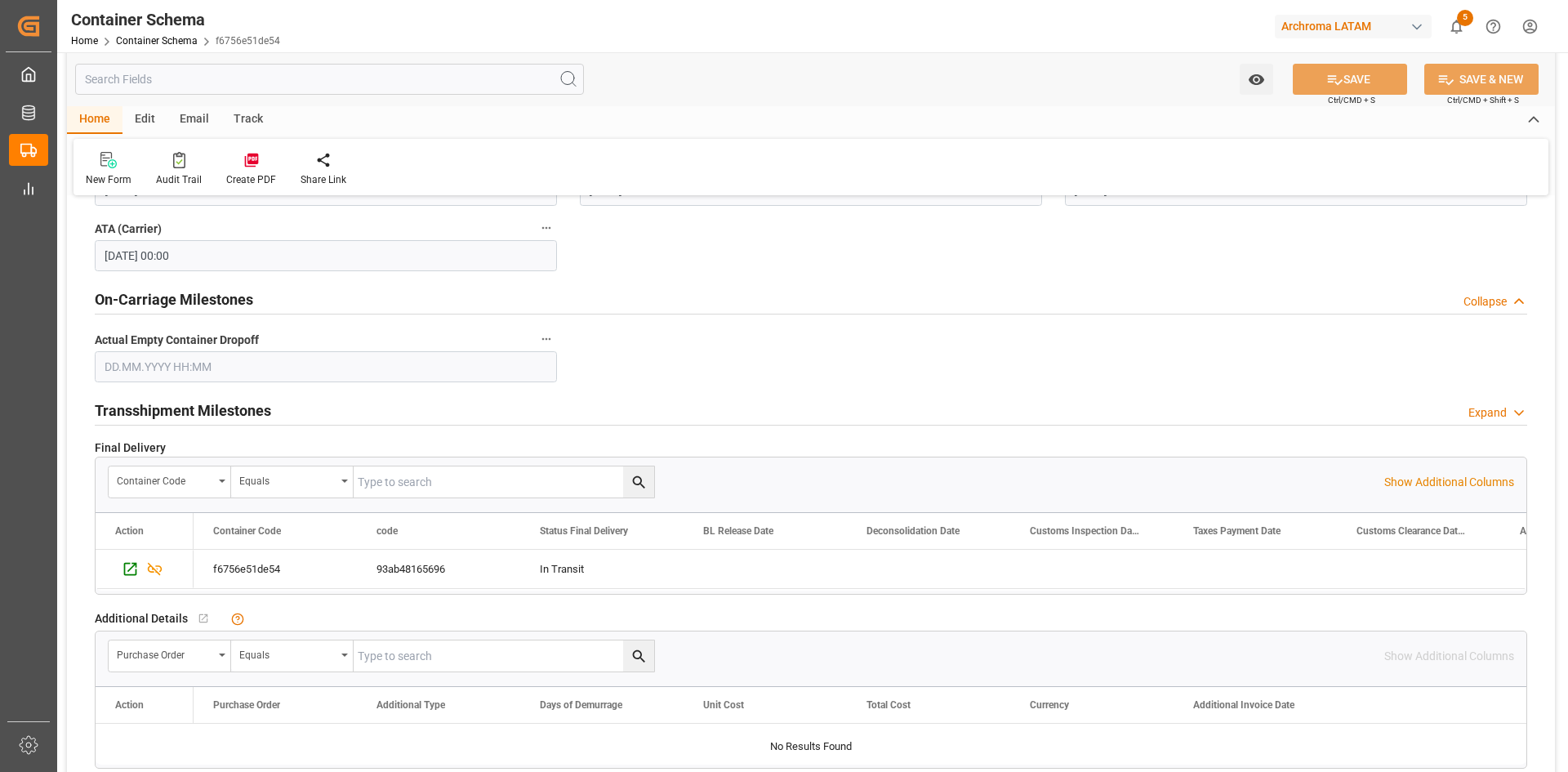
scroll to position [1961, 0]
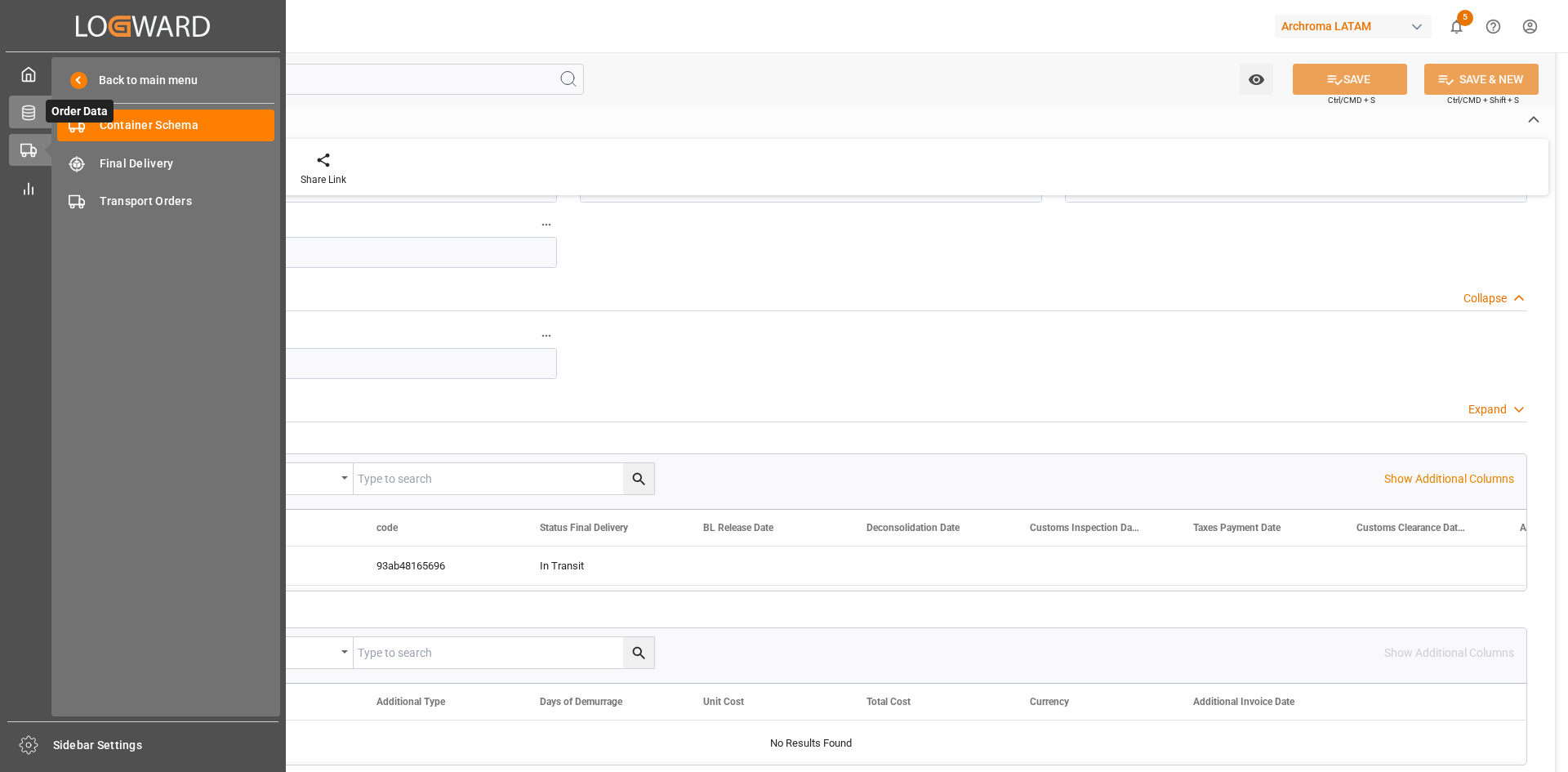
drag, startPoint x: 27, startPoint y: 104, endPoint x: 29, endPoint y: 116, distance: 12.2
click at [27, 104] on icon at bounding box center [28, 112] width 16 height 16
click at [30, 114] on icon at bounding box center [28, 112] width 16 height 16
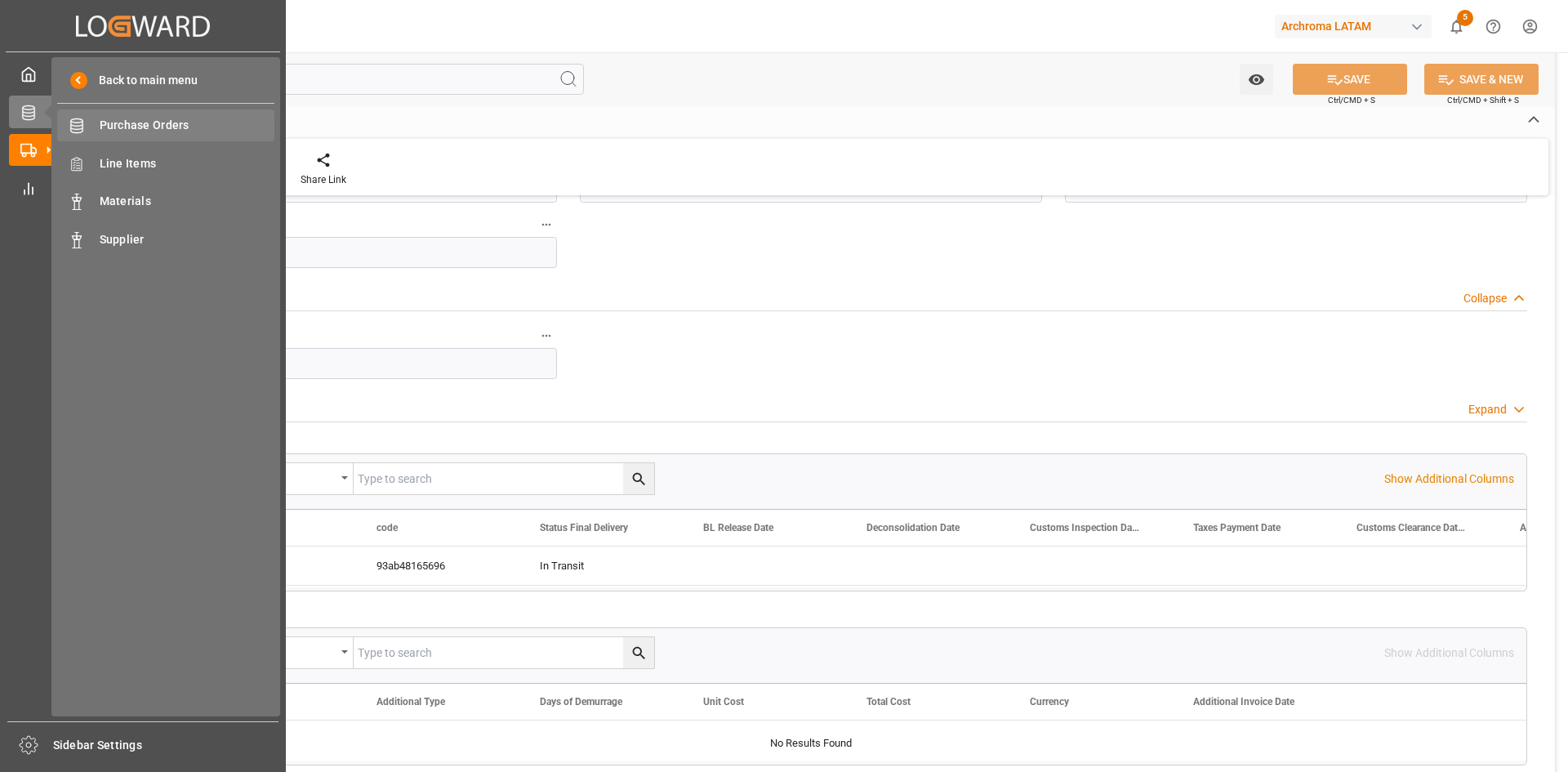
click at [124, 124] on span "Purchase Orders" at bounding box center [187, 125] width 176 height 17
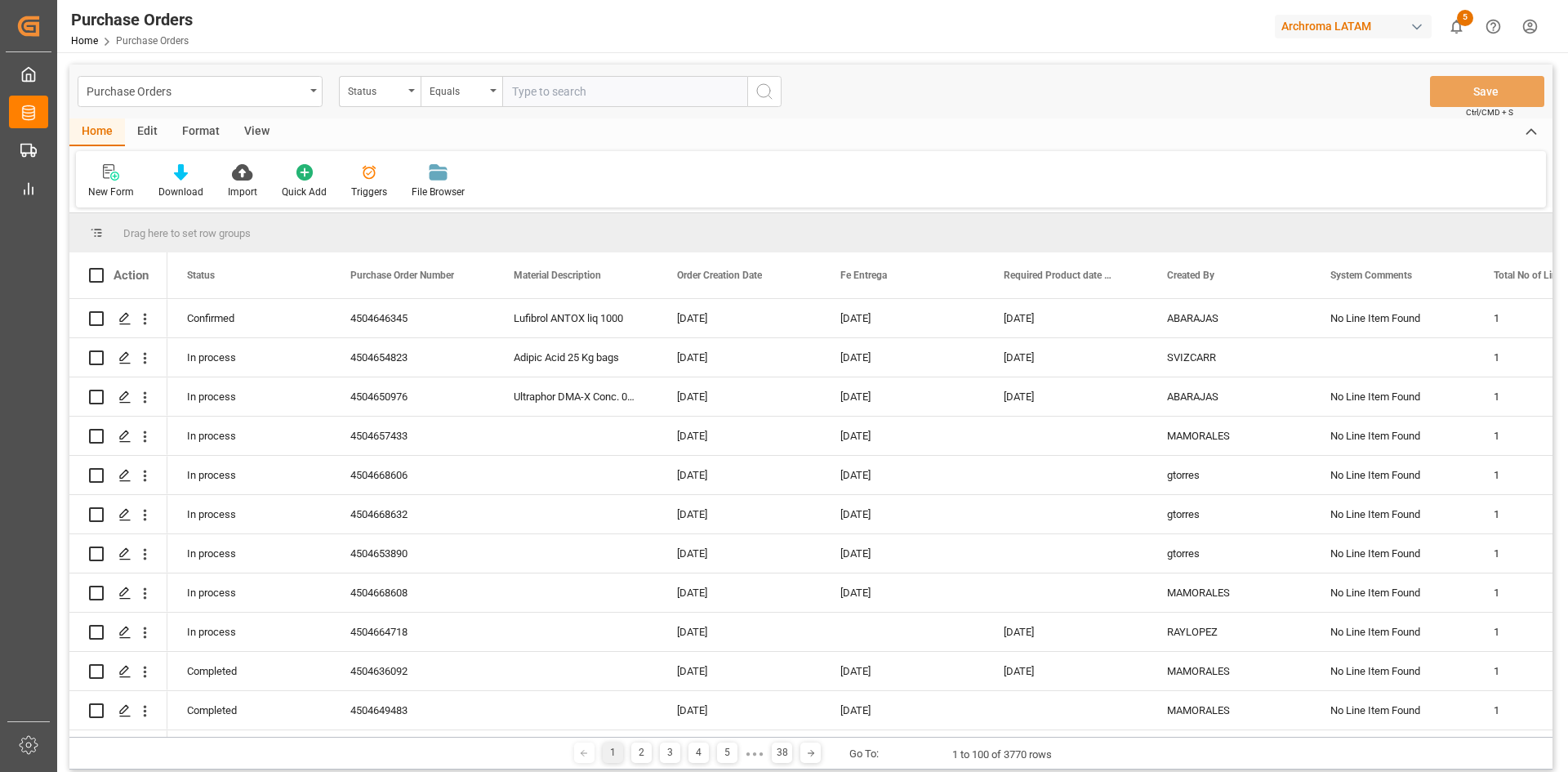
drag, startPoint x: 1299, startPoint y: 123, endPoint x: 1197, endPoint y: 152, distance: 106.0
click at [1299, 123] on div "Home Edit Format View" at bounding box center [811, 132] width 1483 height 28
